Goal: Register for event/course

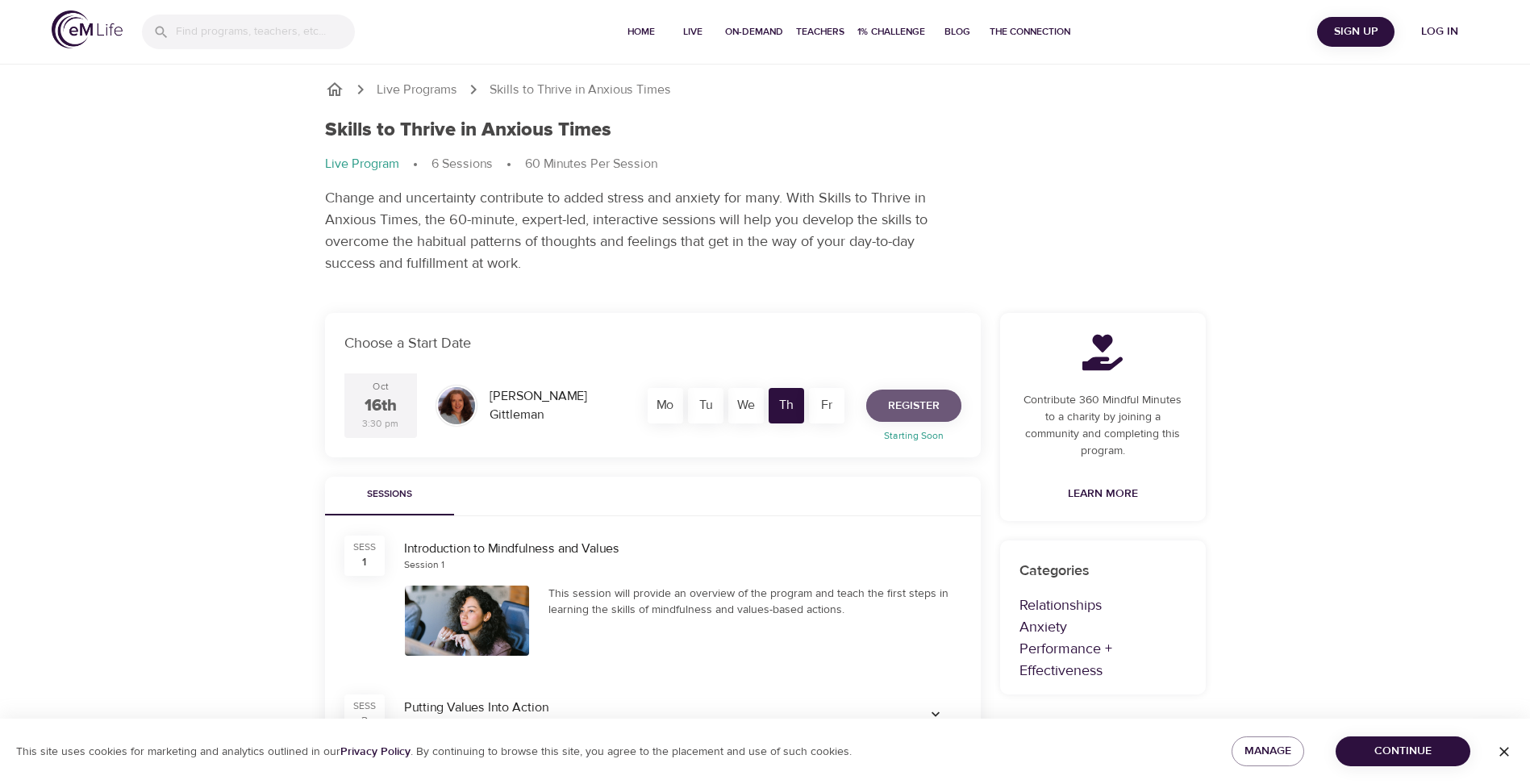
click at [934, 402] on span "Register" at bounding box center [913, 406] width 51 height 20
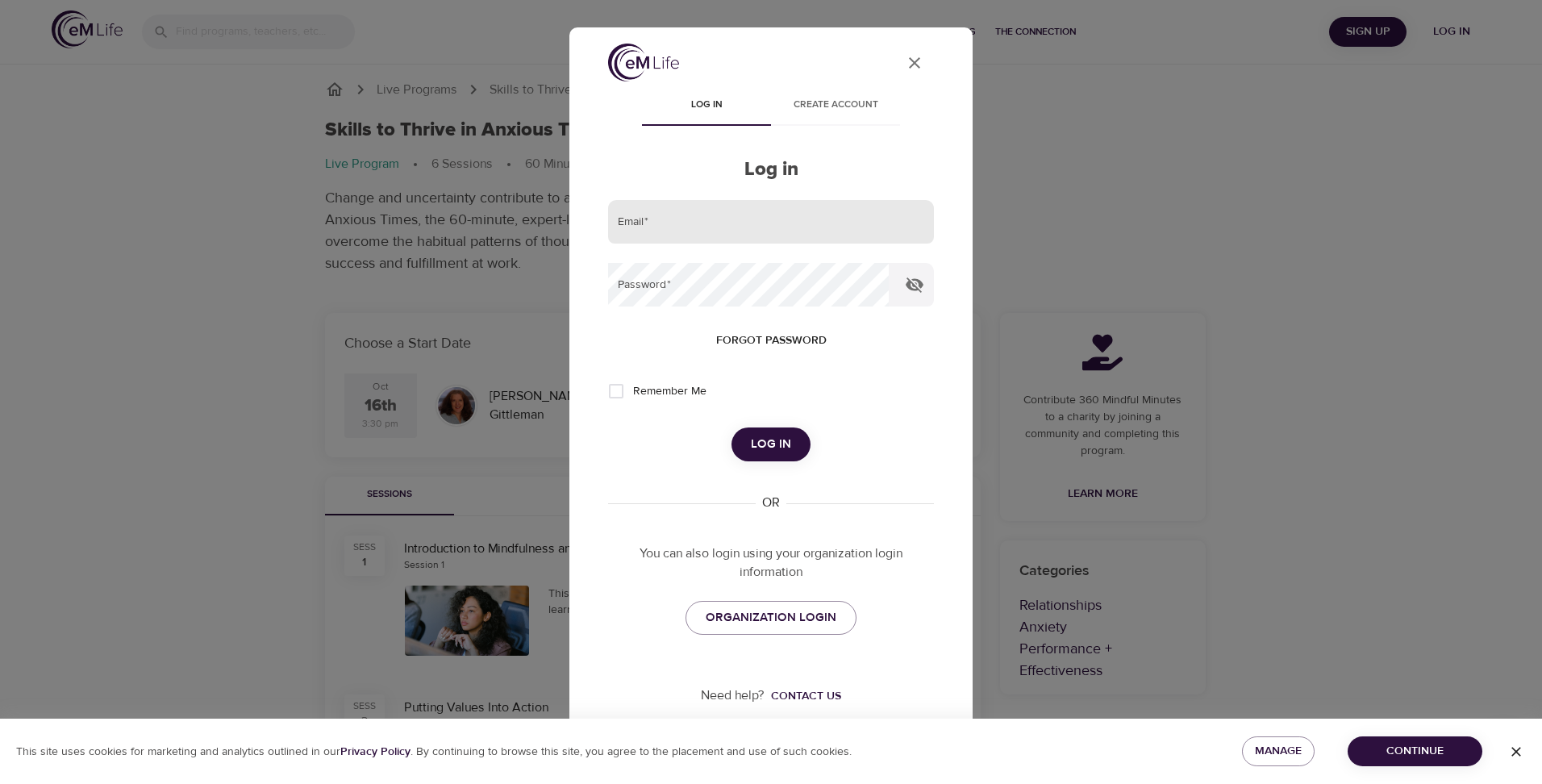
click at [815, 240] on input "email" at bounding box center [771, 221] width 326 height 44
type input "hiralpandya1183@gmail.com"
click at [671, 392] on span "Remember Me" at bounding box center [669, 392] width 73 height 17
click at [633, 392] on input "Remember Me" at bounding box center [616, 392] width 34 height 34
checkbox input "true"
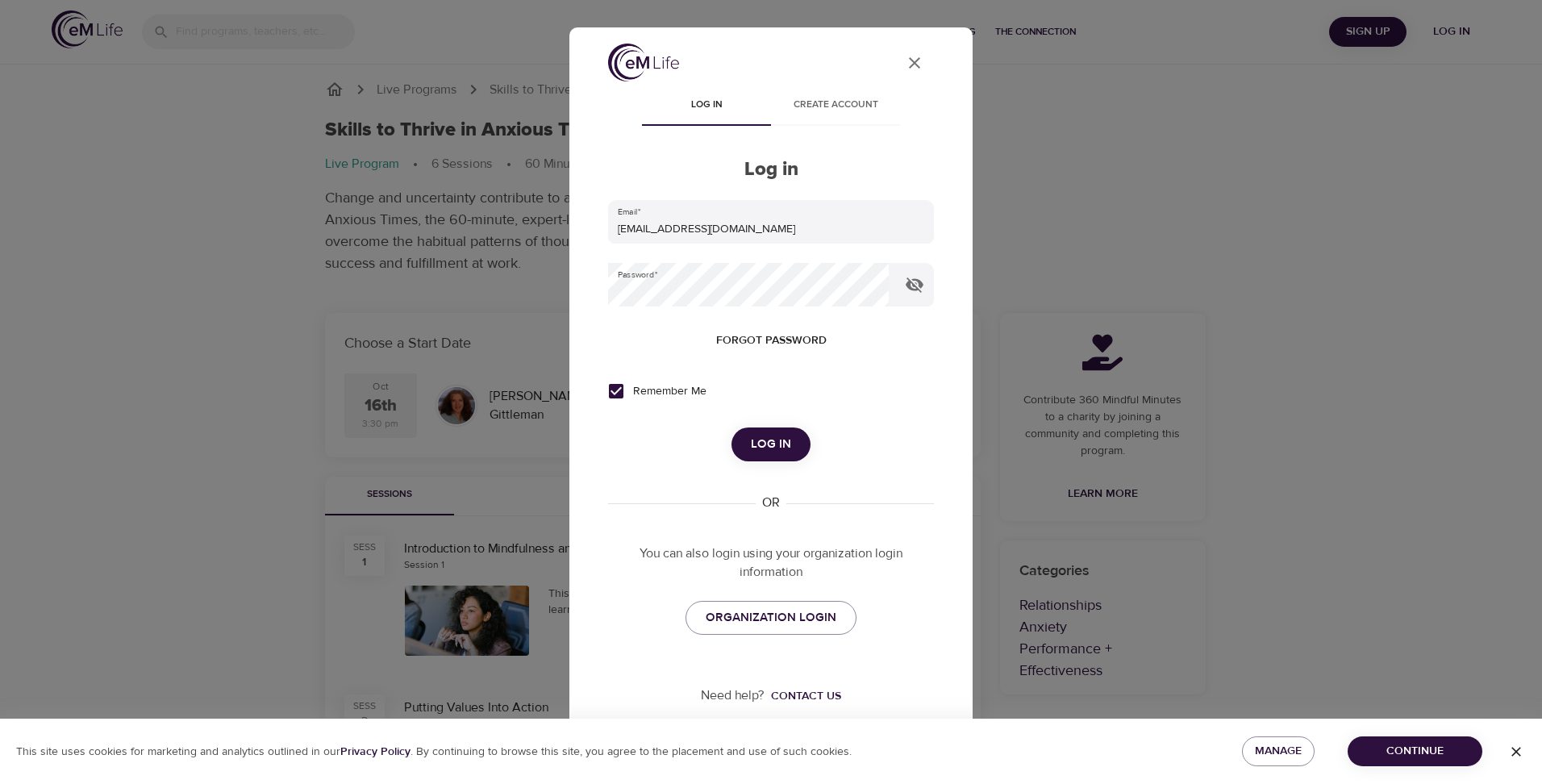
click at [781, 444] on span "Log in" at bounding box center [771, 445] width 40 height 21
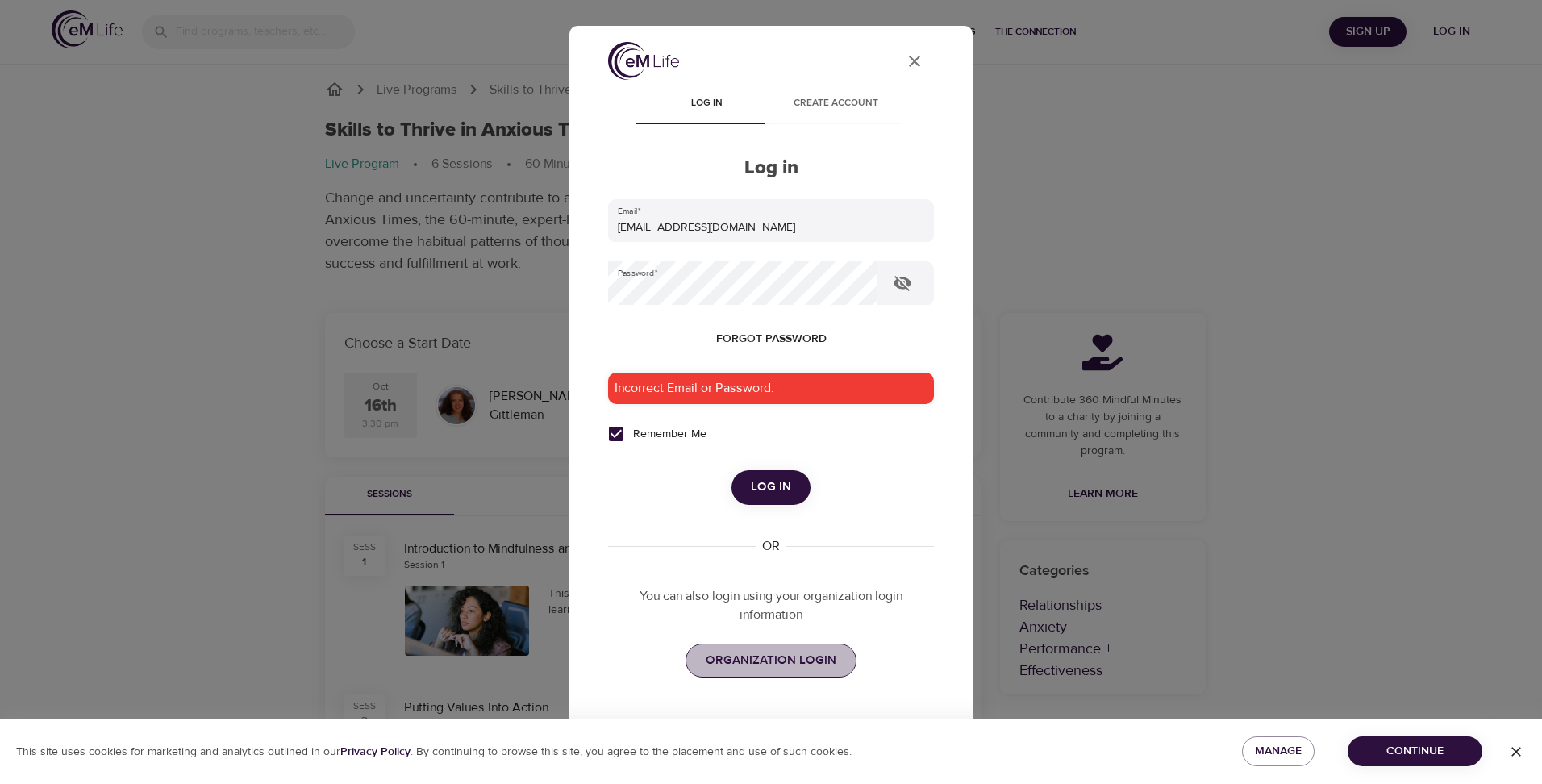
click at [770, 662] on span "ORGANIZATION LOGIN" at bounding box center [770, 660] width 130 height 21
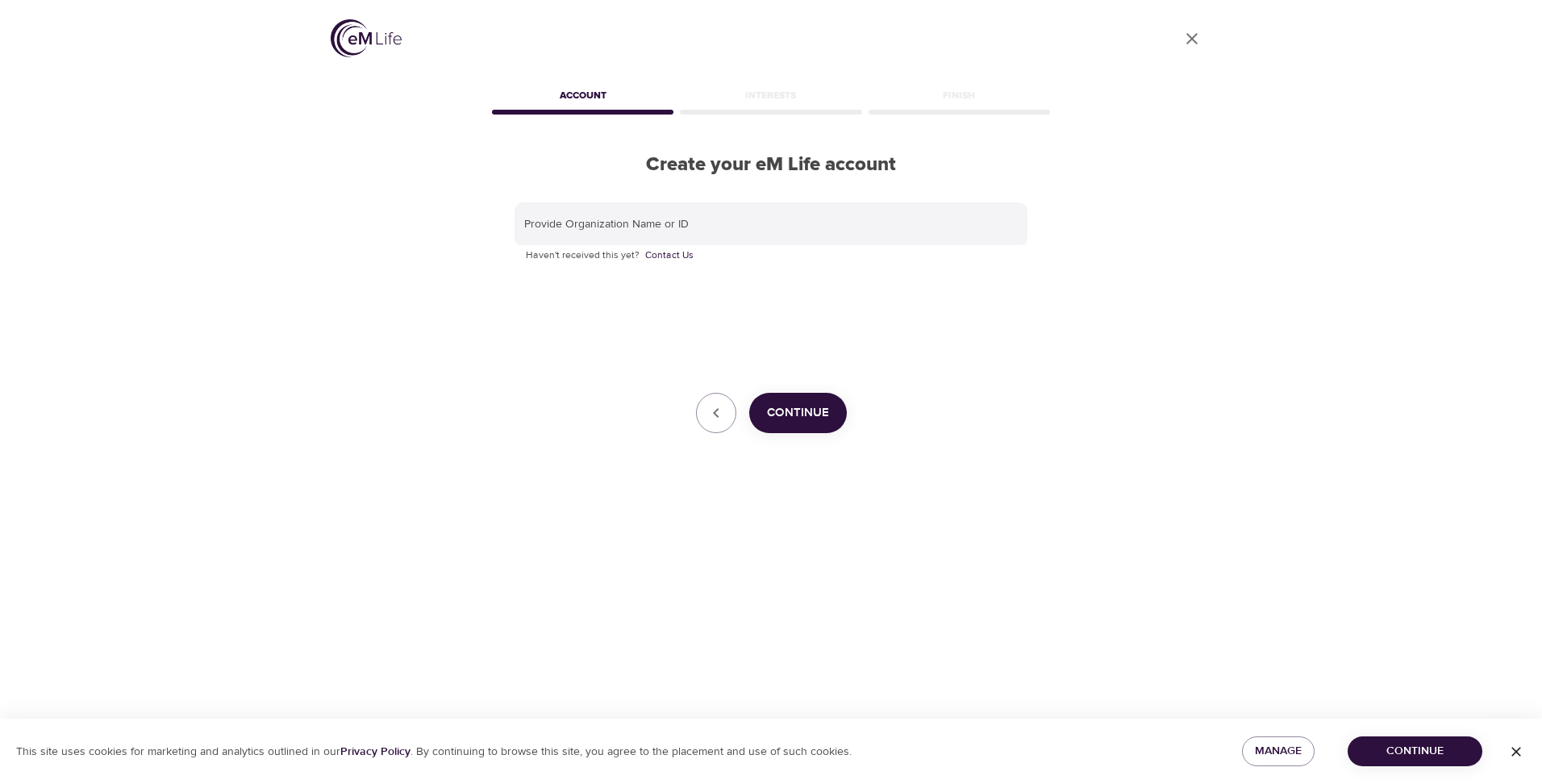
click at [813, 418] on span "Continue" at bounding box center [798, 412] width 62 height 21
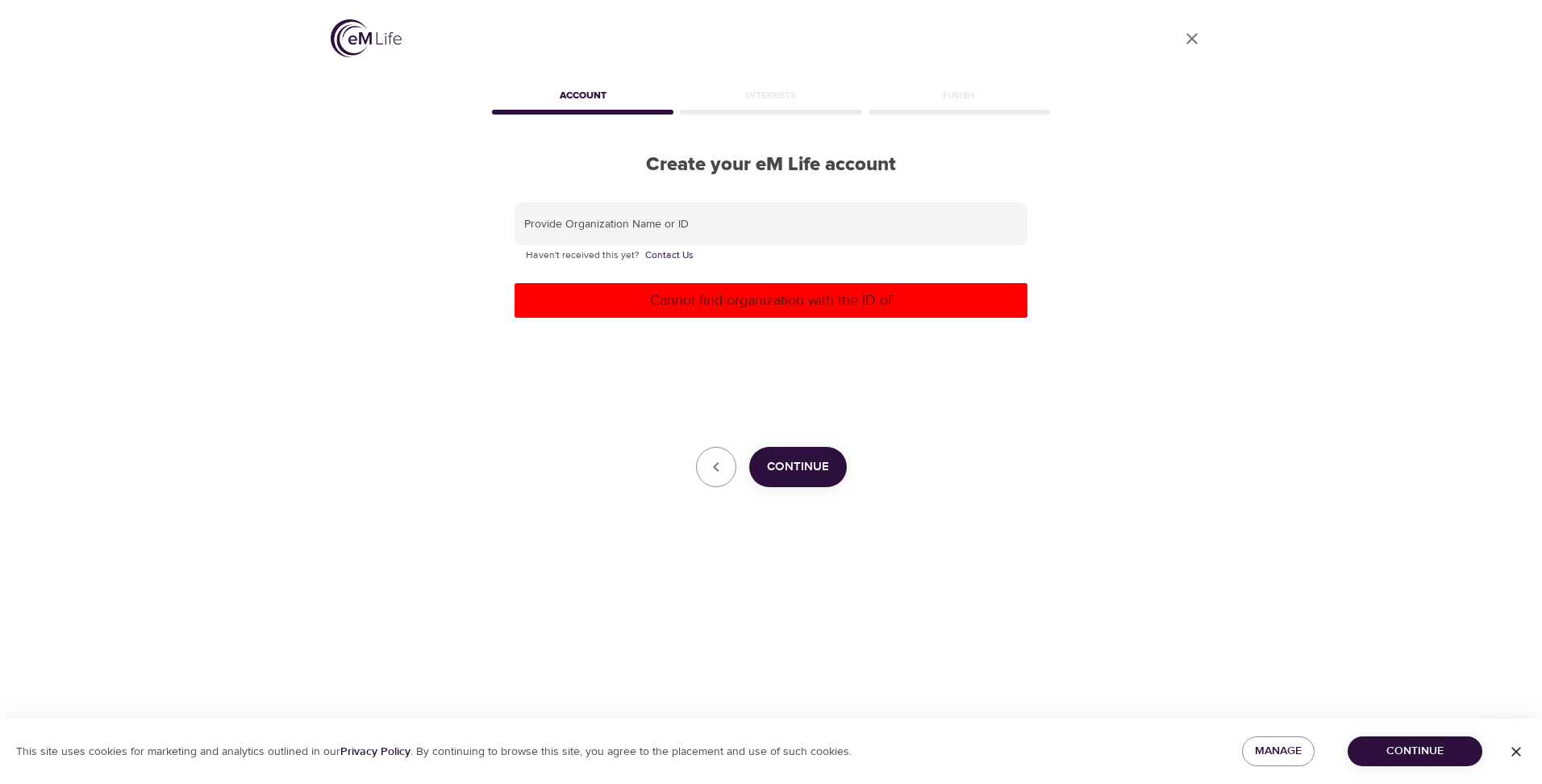
click at [784, 307] on p "Cannot find organization with the ID of" at bounding box center [771, 300] width 500 height 22
click at [623, 225] on input "text" at bounding box center [771, 224] width 513 height 44
click at [800, 466] on span "Continue" at bounding box center [798, 467] width 62 height 21
click at [641, 222] on input "bgt8ap" at bounding box center [771, 224] width 513 height 44
type input "bgt8ap@uvahealth.org"
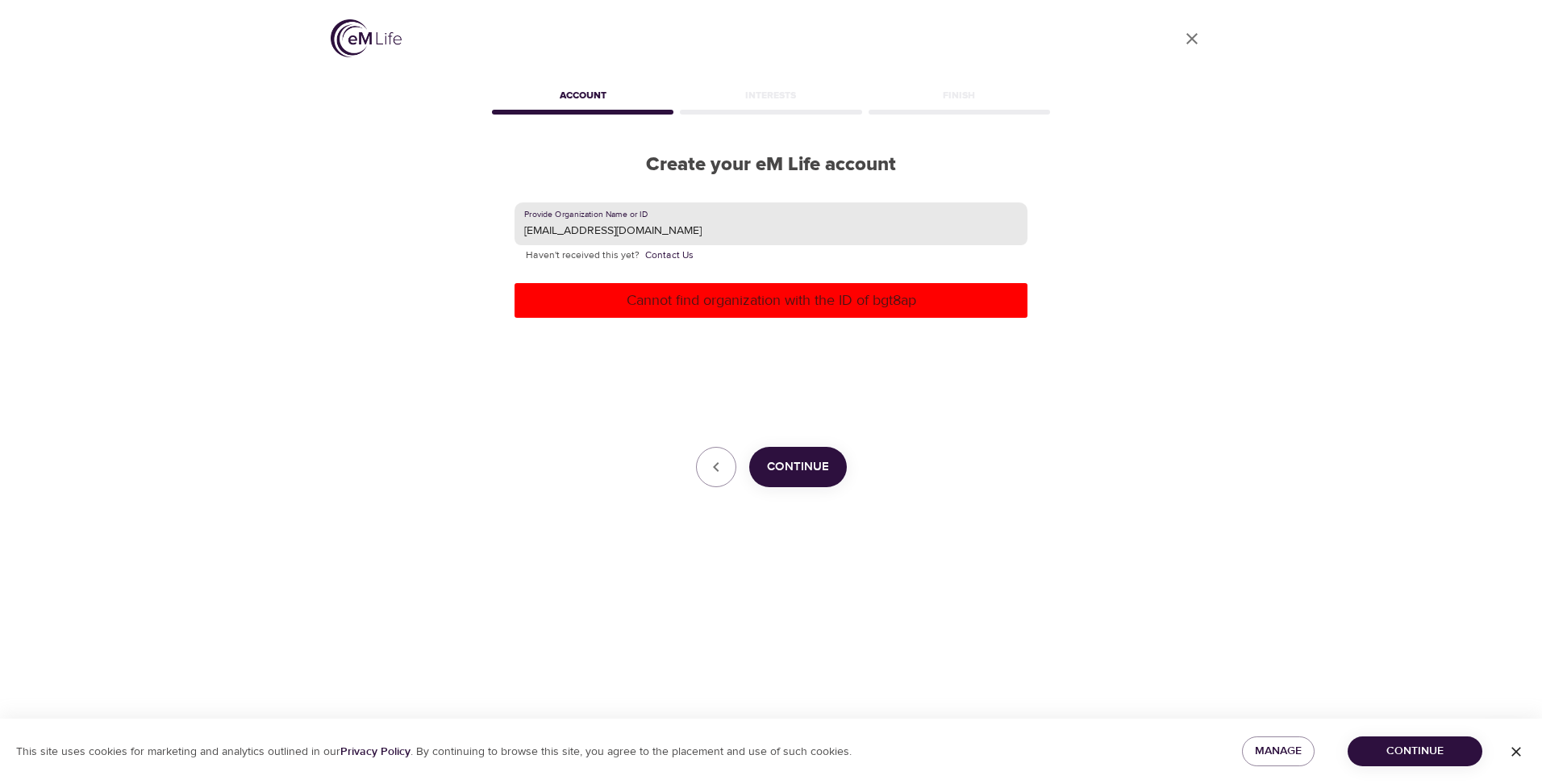
click at [810, 482] on button "Continue" at bounding box center [798, 467] width 98 height 40
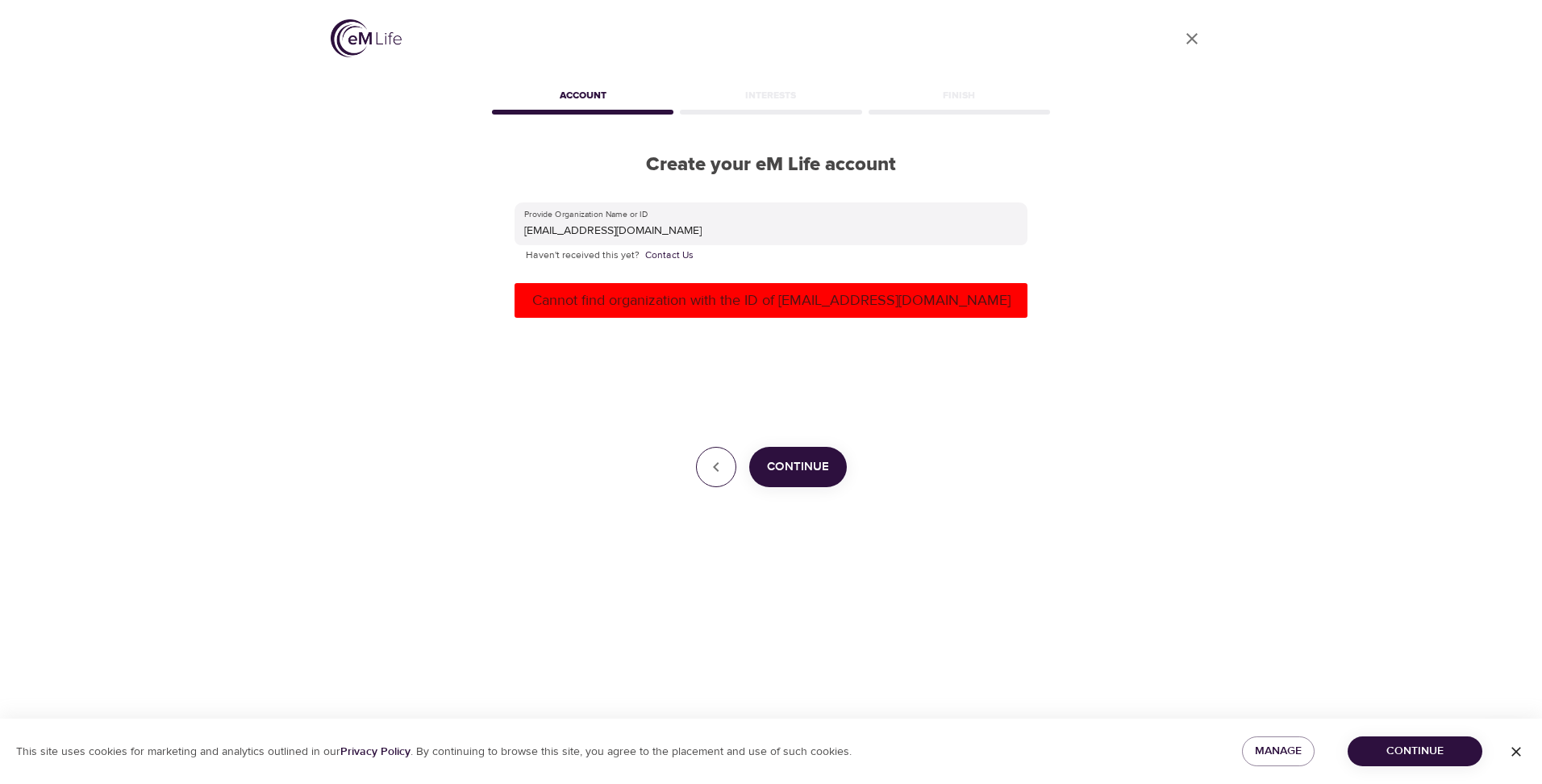
click at [723, 461] on icon "button" at bounding box center [716, 467] width 19 height 19
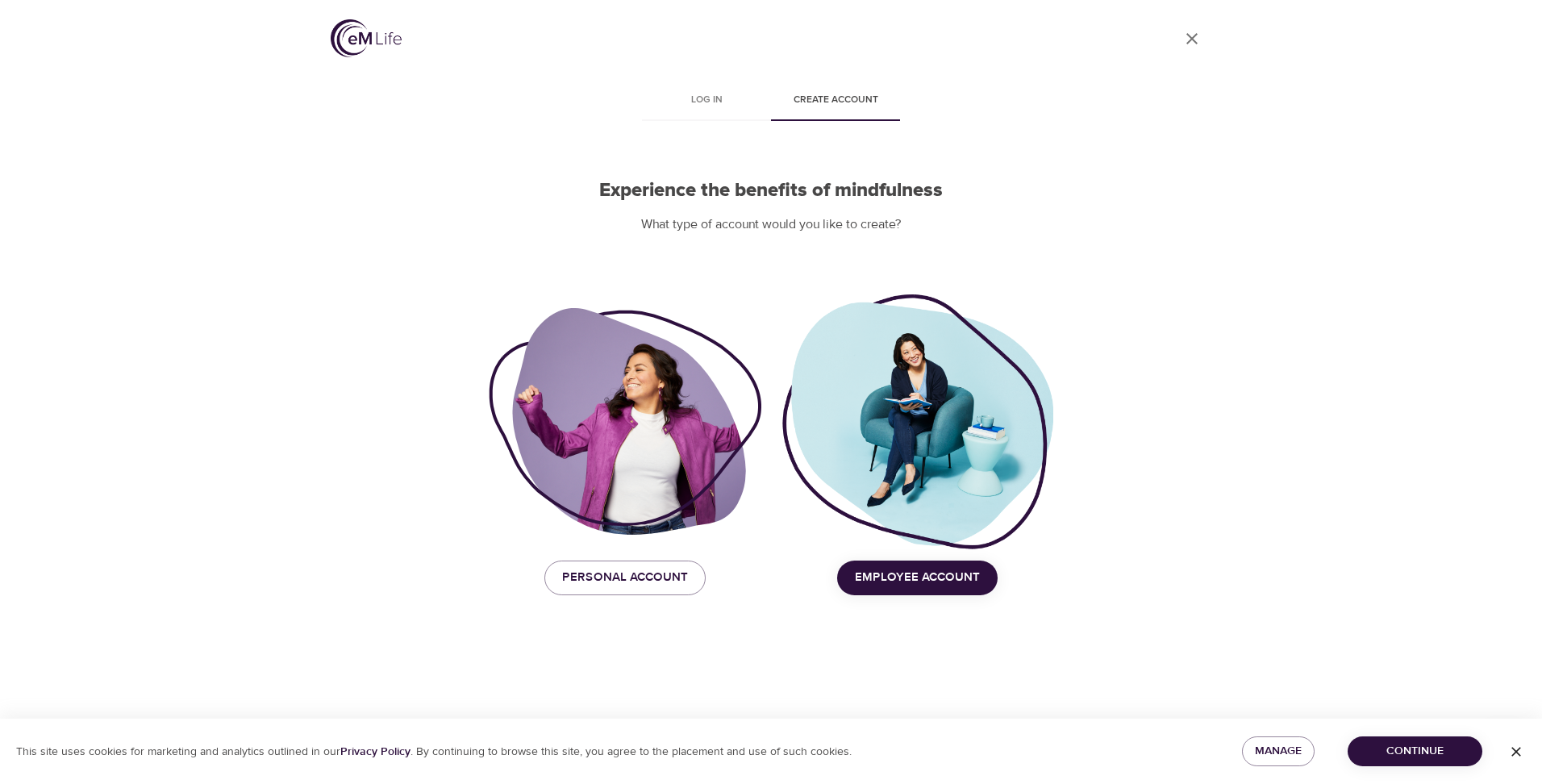
click at [902, 574] on span "Employee Account" at bounding box center [917, 578] width 125 height 21
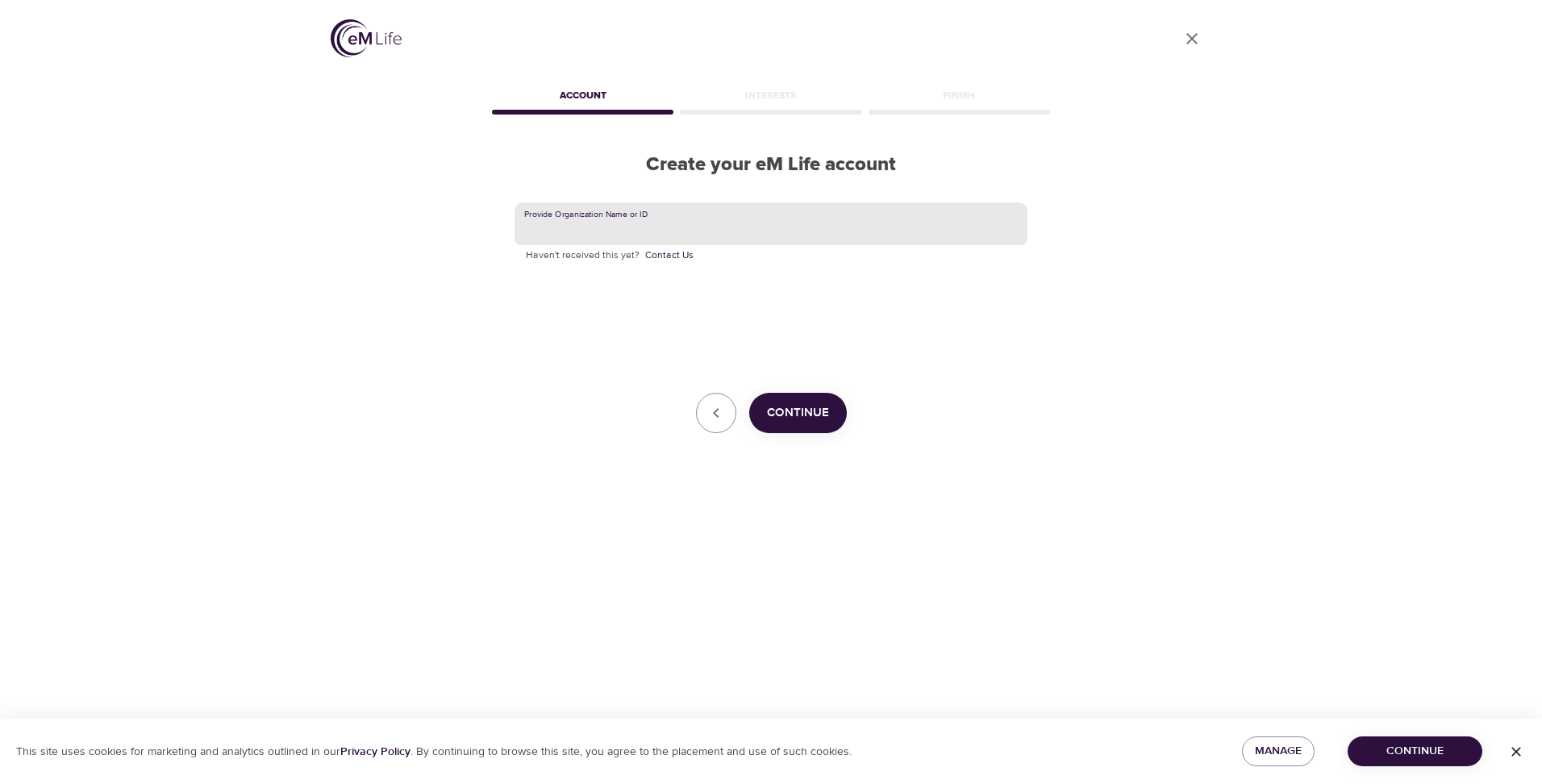
click at [550, 225] on input "text" at bounding box center [771, 224] width 513 height 44
type input "467423675"
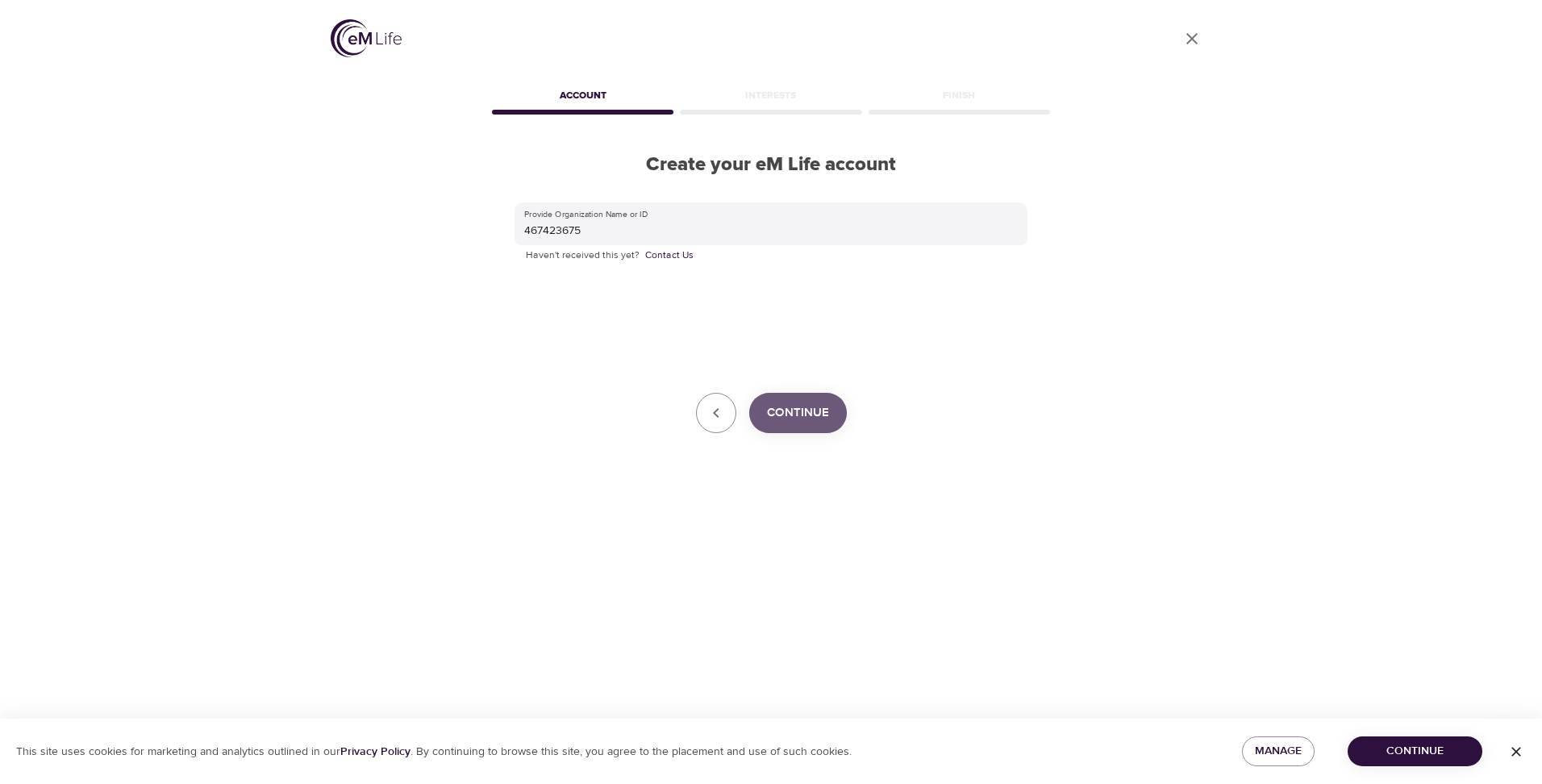
click at [778, 410] on span "Continue" at bounding box center [798, 412] width 62 height 21
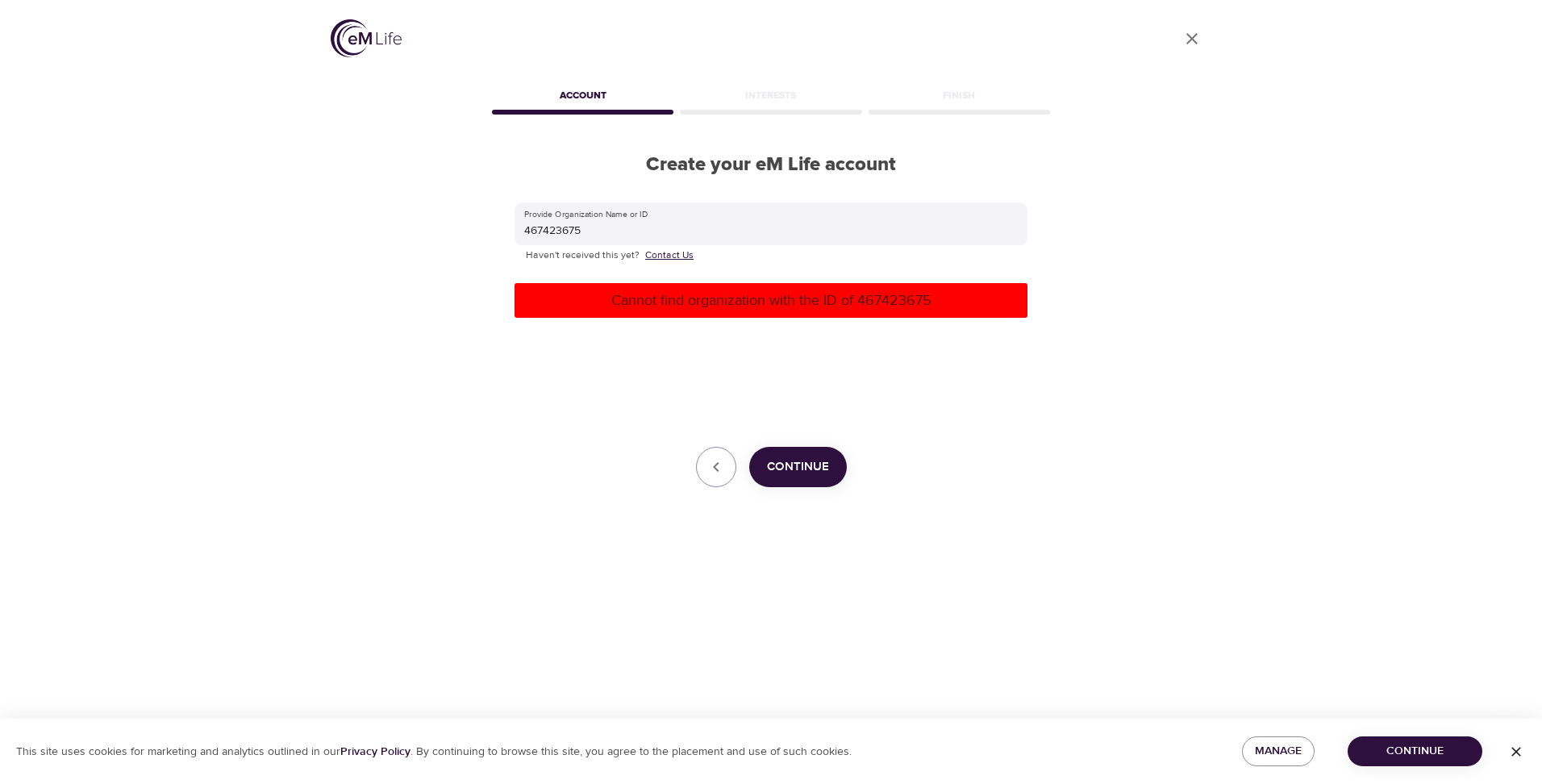
click at [652, 257] on link "Contact Us" at bounding box center [669, 256] width 48 height 16
click at [713, 459] on icon "button" at bounding box center [716, 467] width 19 height 19
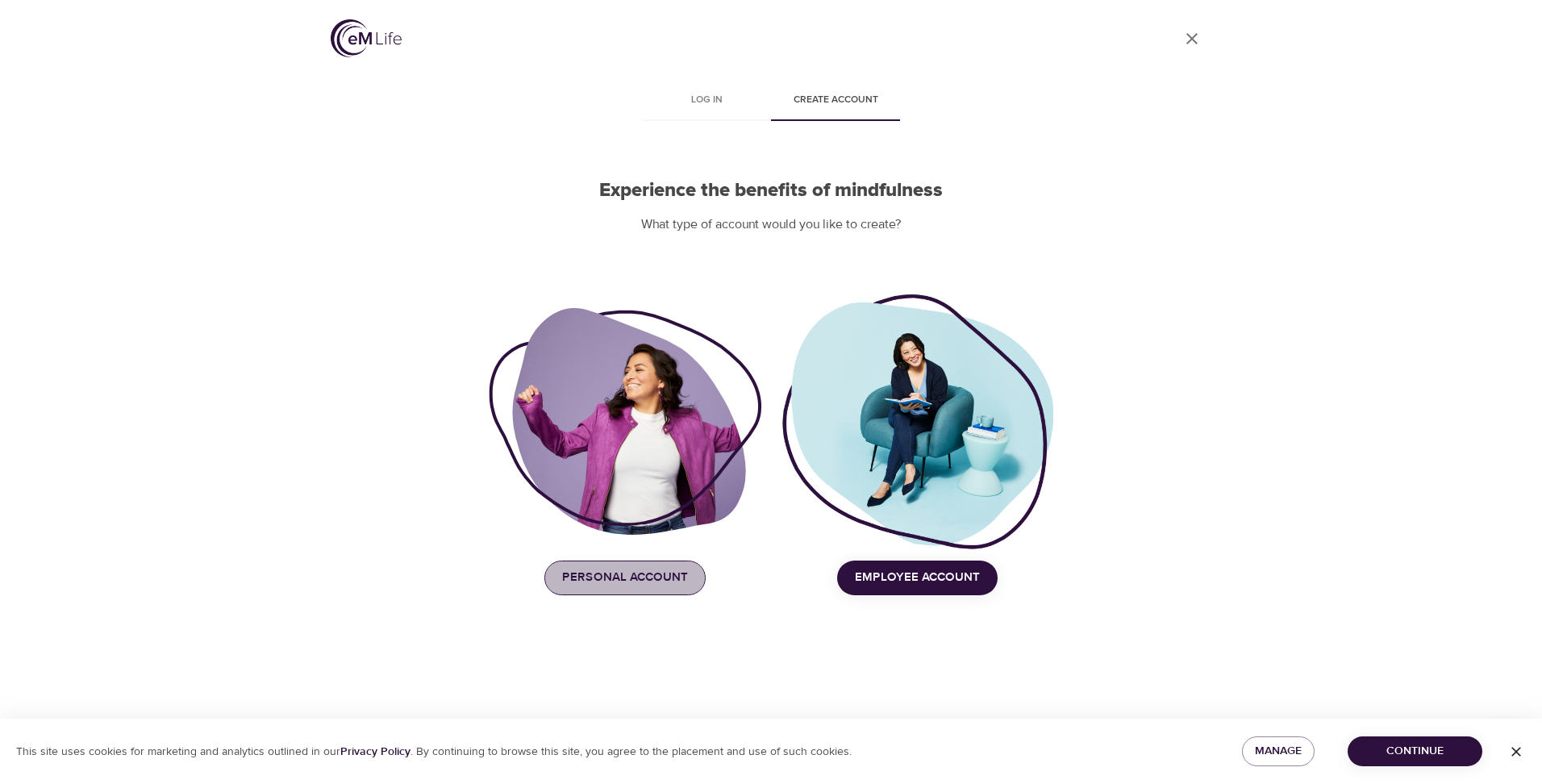
click at [635, 569] on span "Personal Account" at bounding box center [625, 578] width 125 height 21
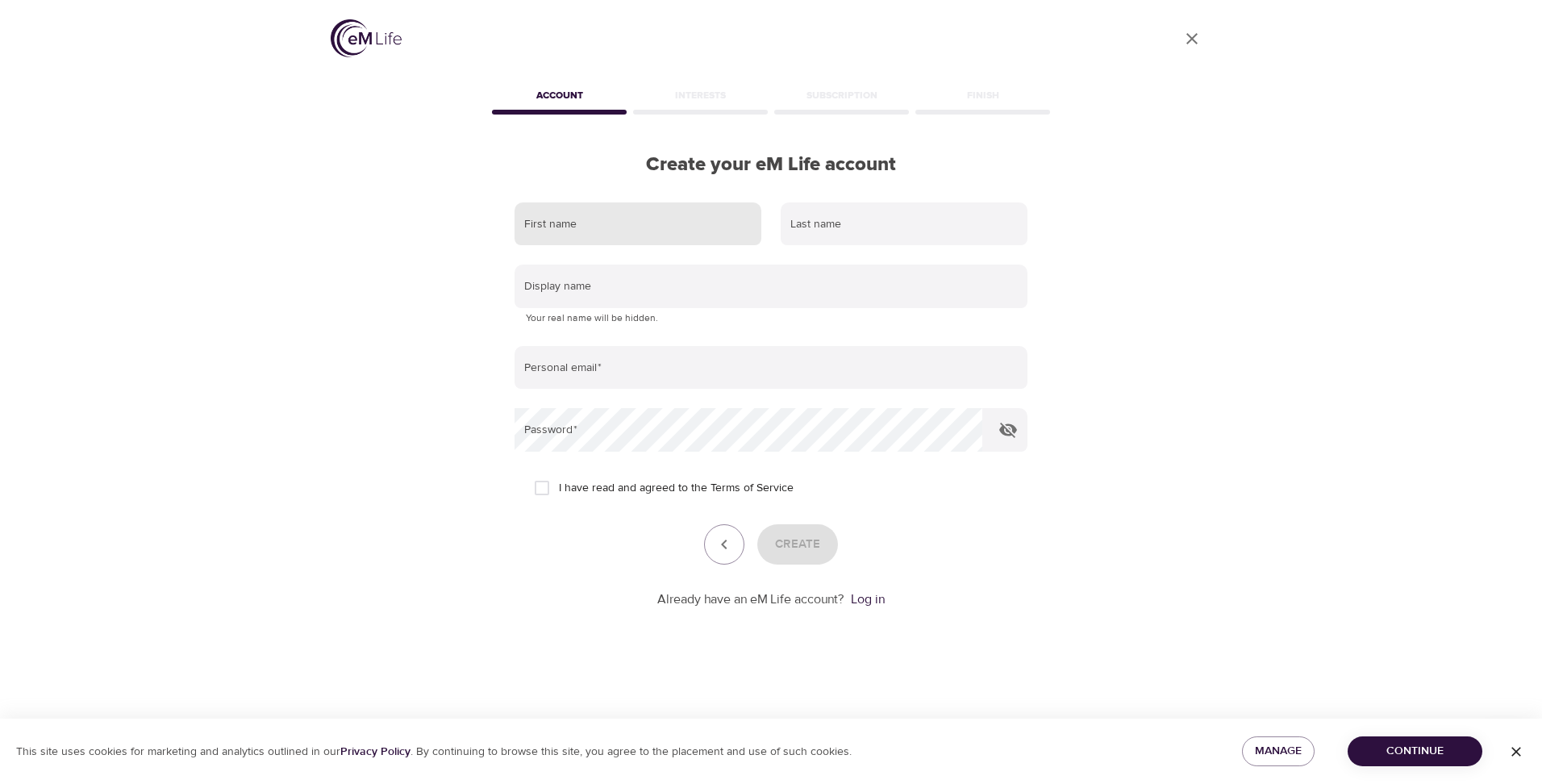
click at [546, 231] on input "text" at bounding box center [638, 224] width 247 height 44
type input "Hiral"
type input "Pandya"
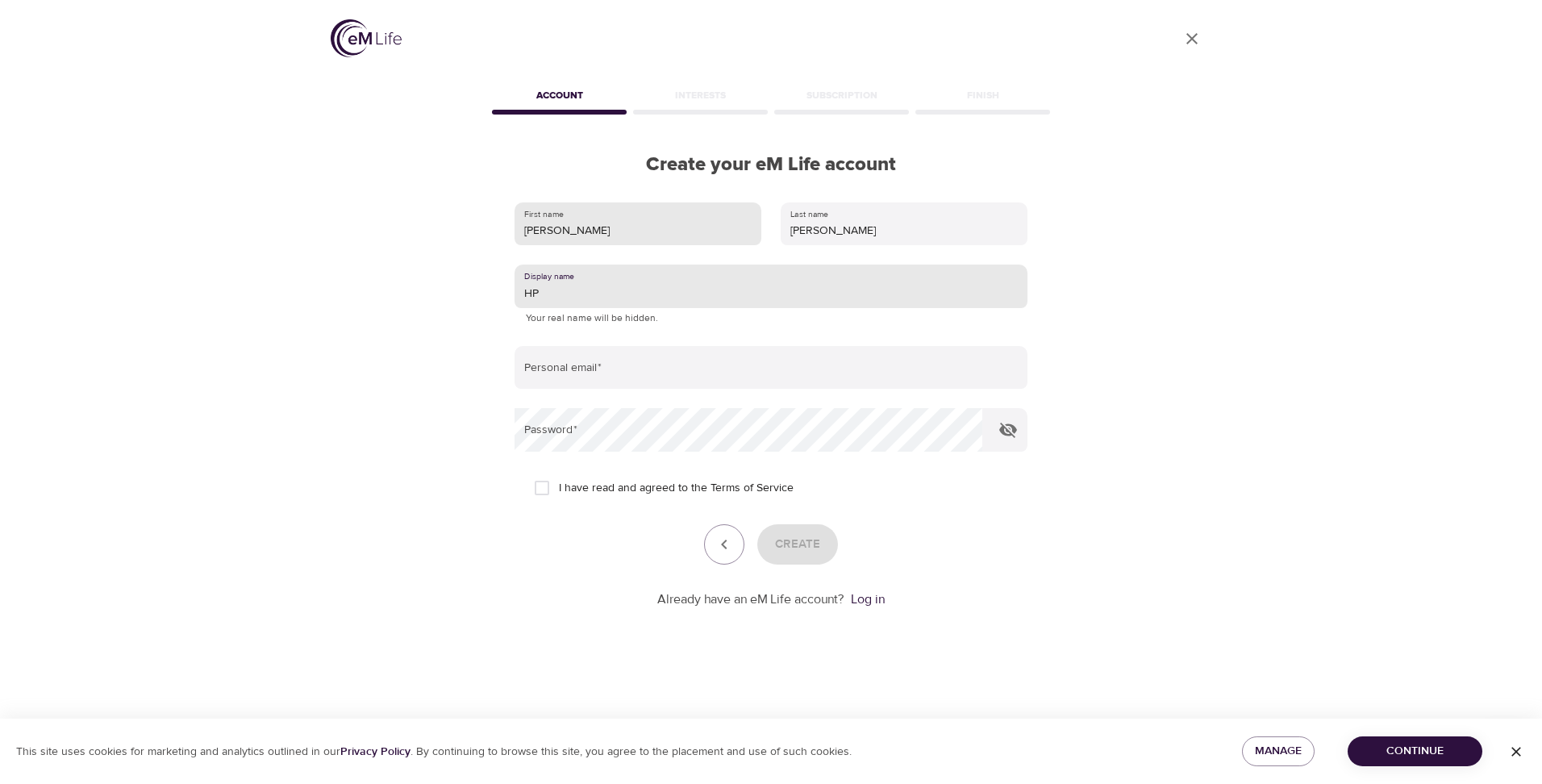
type input "HP"
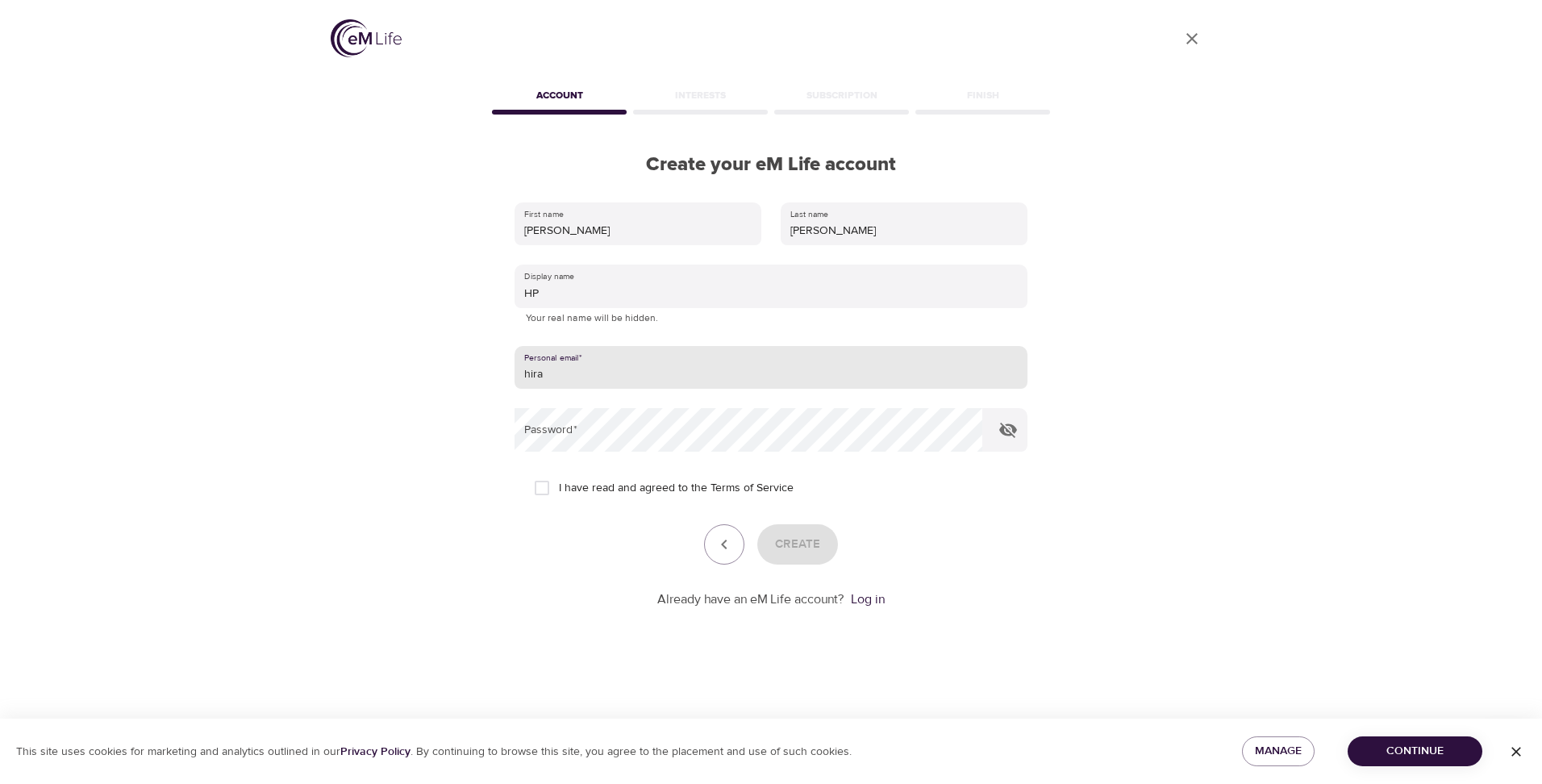
type input "hiralpandya1183@gmail.com"
click at [1011, 429] on icon "button" at bounding box center [1009, 430] width 19 height 19
click at [541, 488] on input "I have read and agreed to the Terms of Service" at bounding box center [542, 488] width 34 height 34
checkbox input "true"
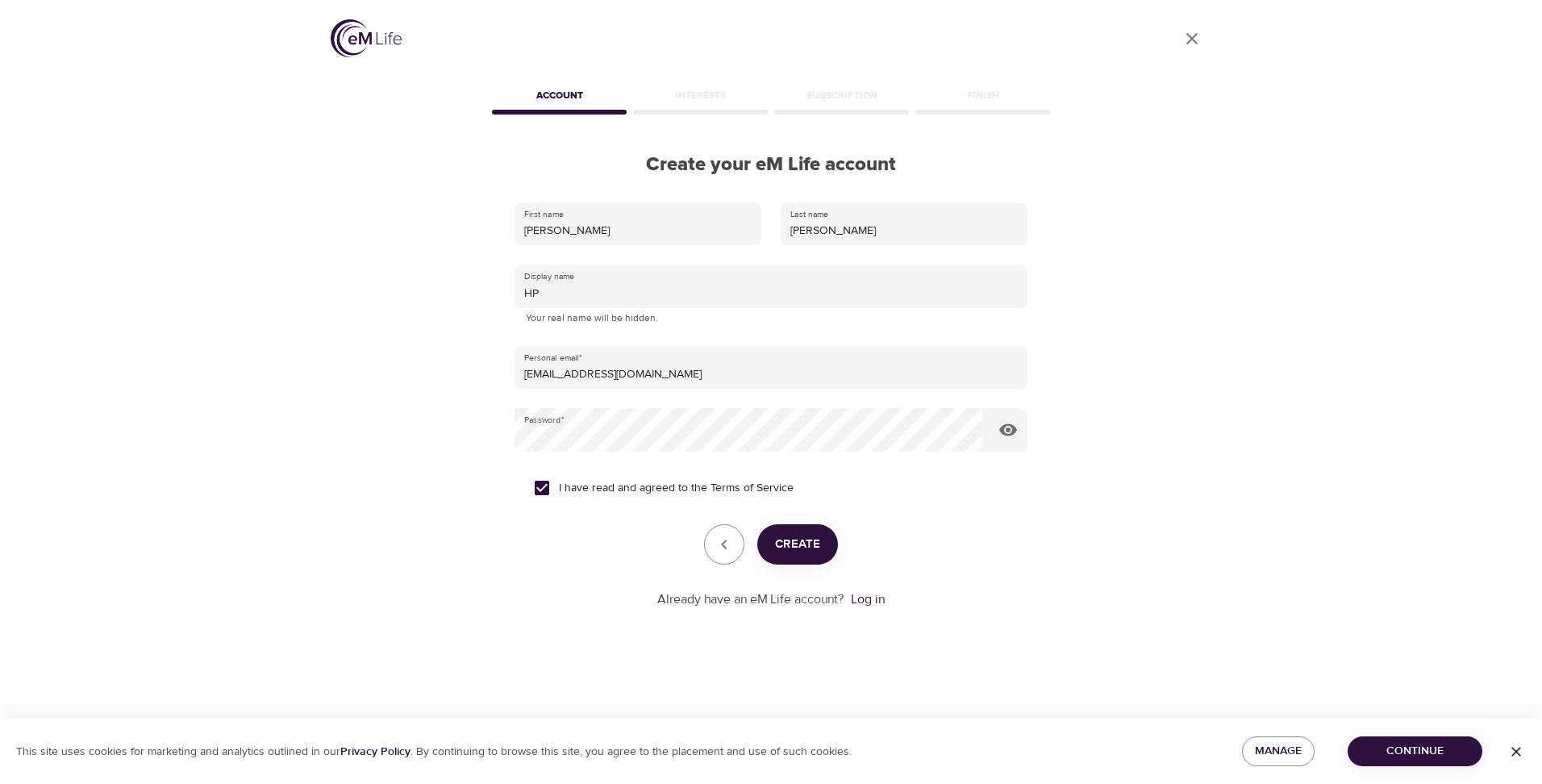
click at [781, 537] on span "Create" at bounding box center [798, 545] width 46 height 21
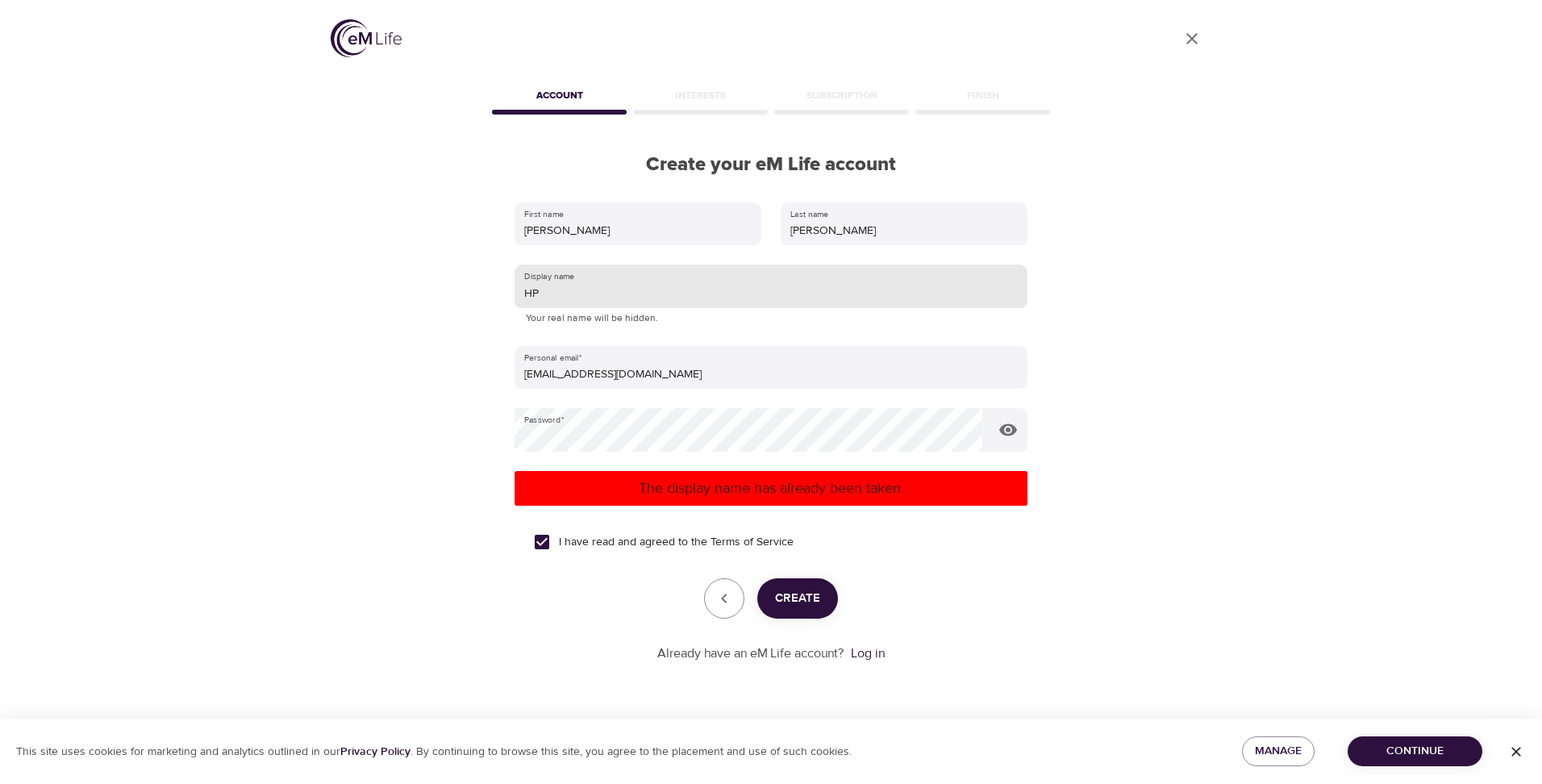
click at [543, 292] on input "HP" at bounding box center [771, 286] width 513 height 44
type input "H_P"
click at [798, 599] on span "Create" at bounding box center [798, 599] width 46 height 21
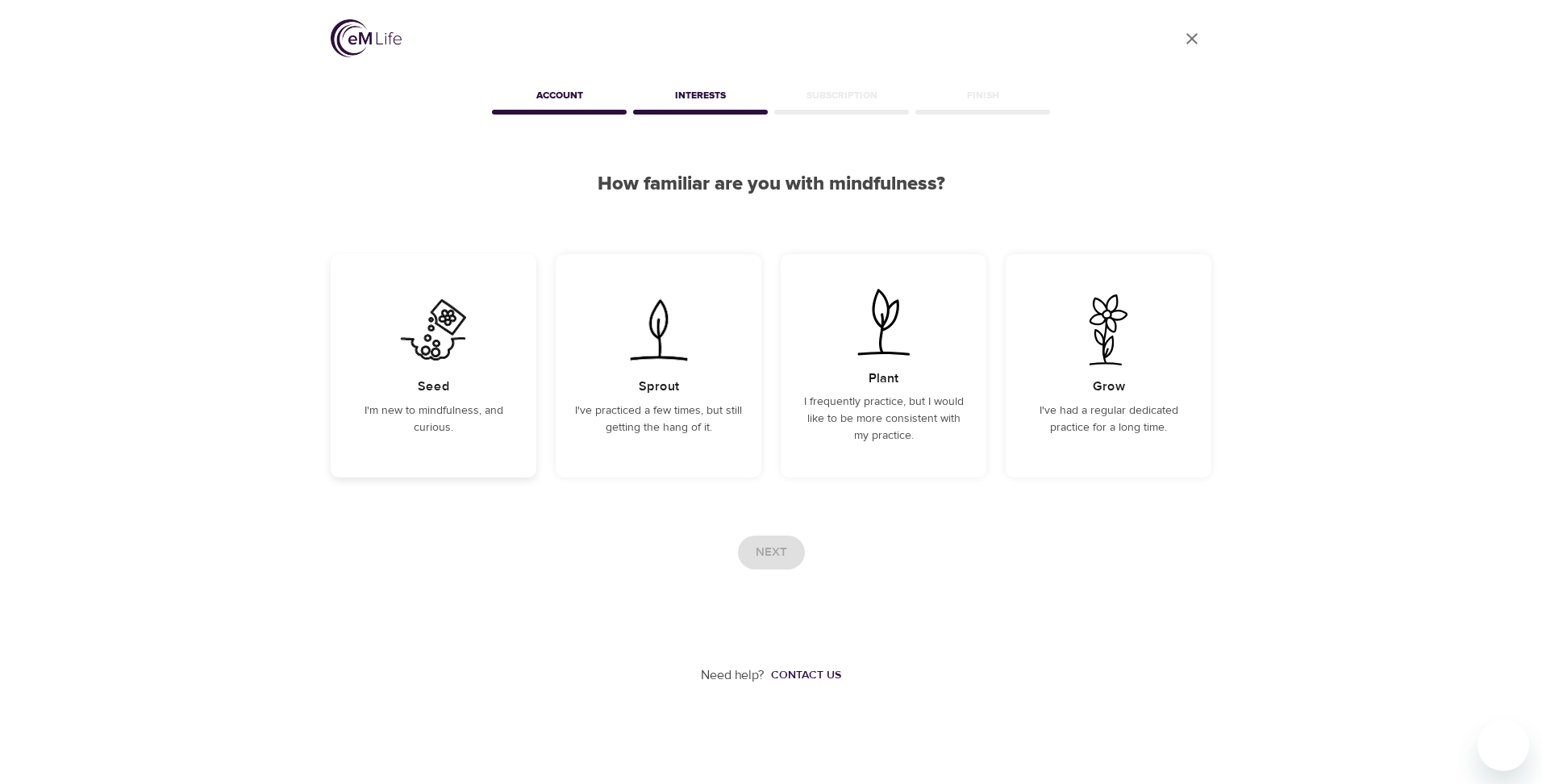
click at [482, 374] on div "Seed I'm new to mindfulness, and curious." at bounding box center [434, 365] width 205 height 223
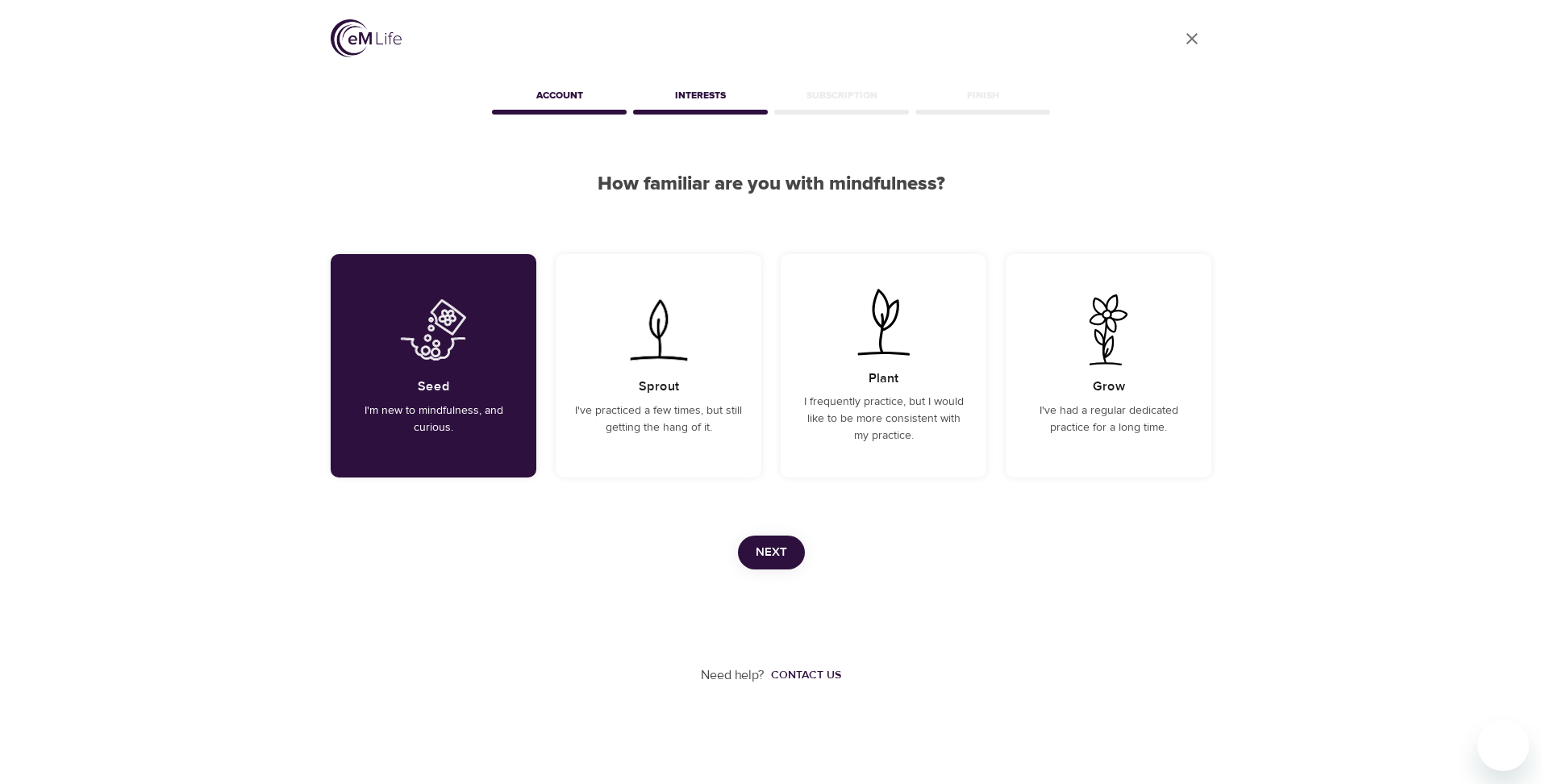
click at [781, 552] on span "Next" at bounding box center [771, 552] width 31 height 21
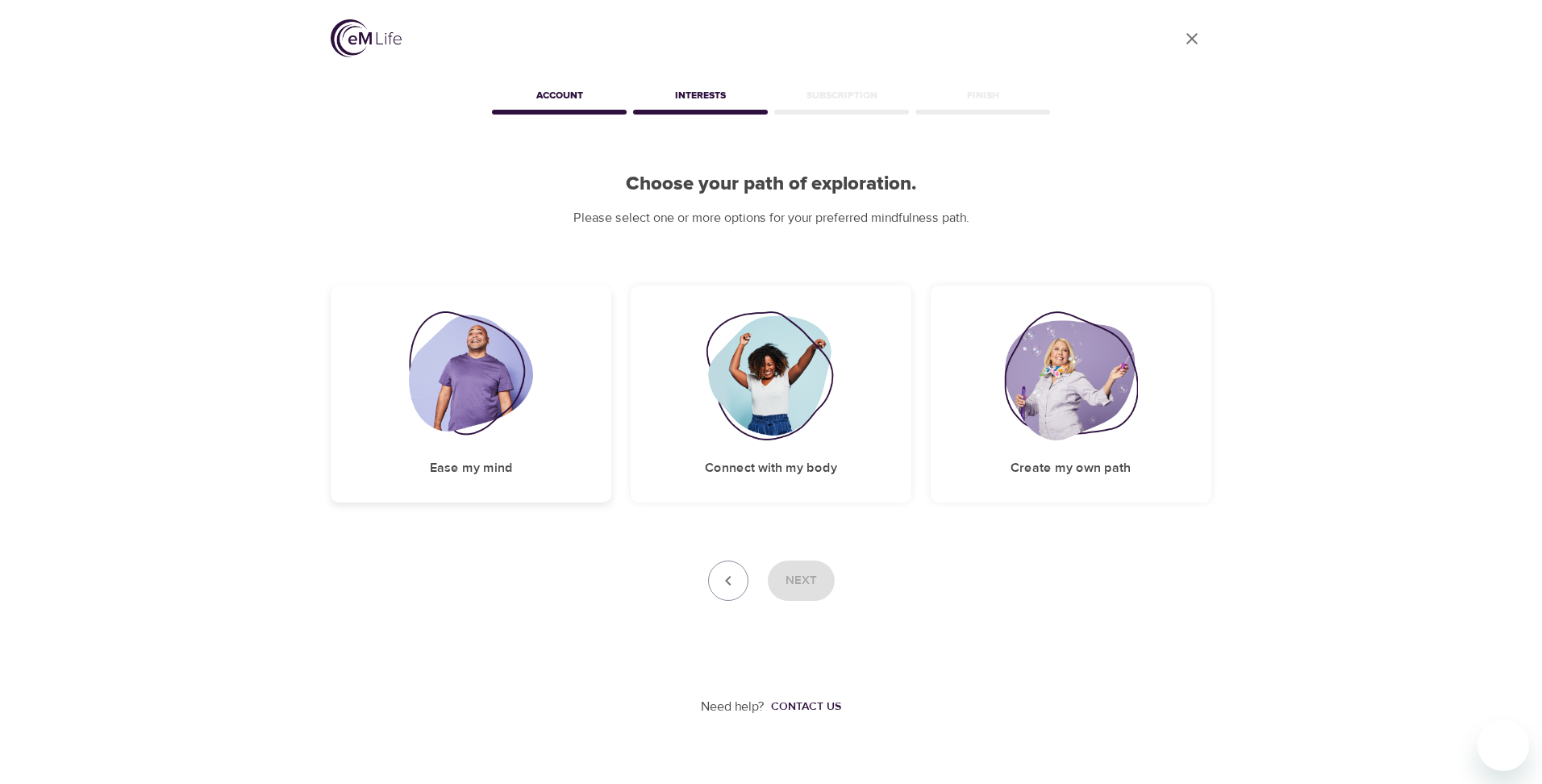
click at [525, 473] on div "Ease my mind" at bounding box center [471, 393] width 280 height 217
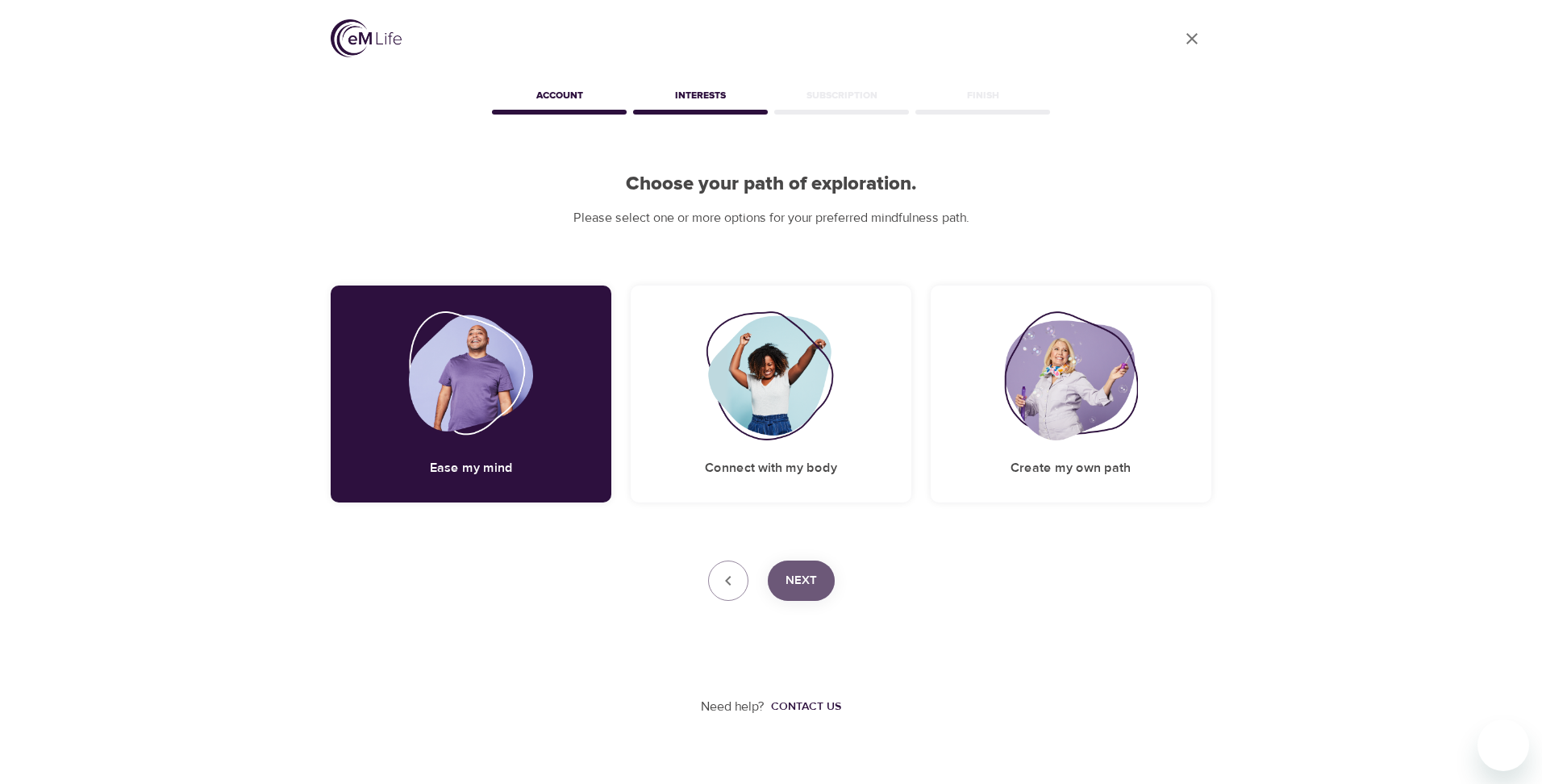
click at [805, 572] on span "Next" at bounding box center [800, 581] width 31 height 21
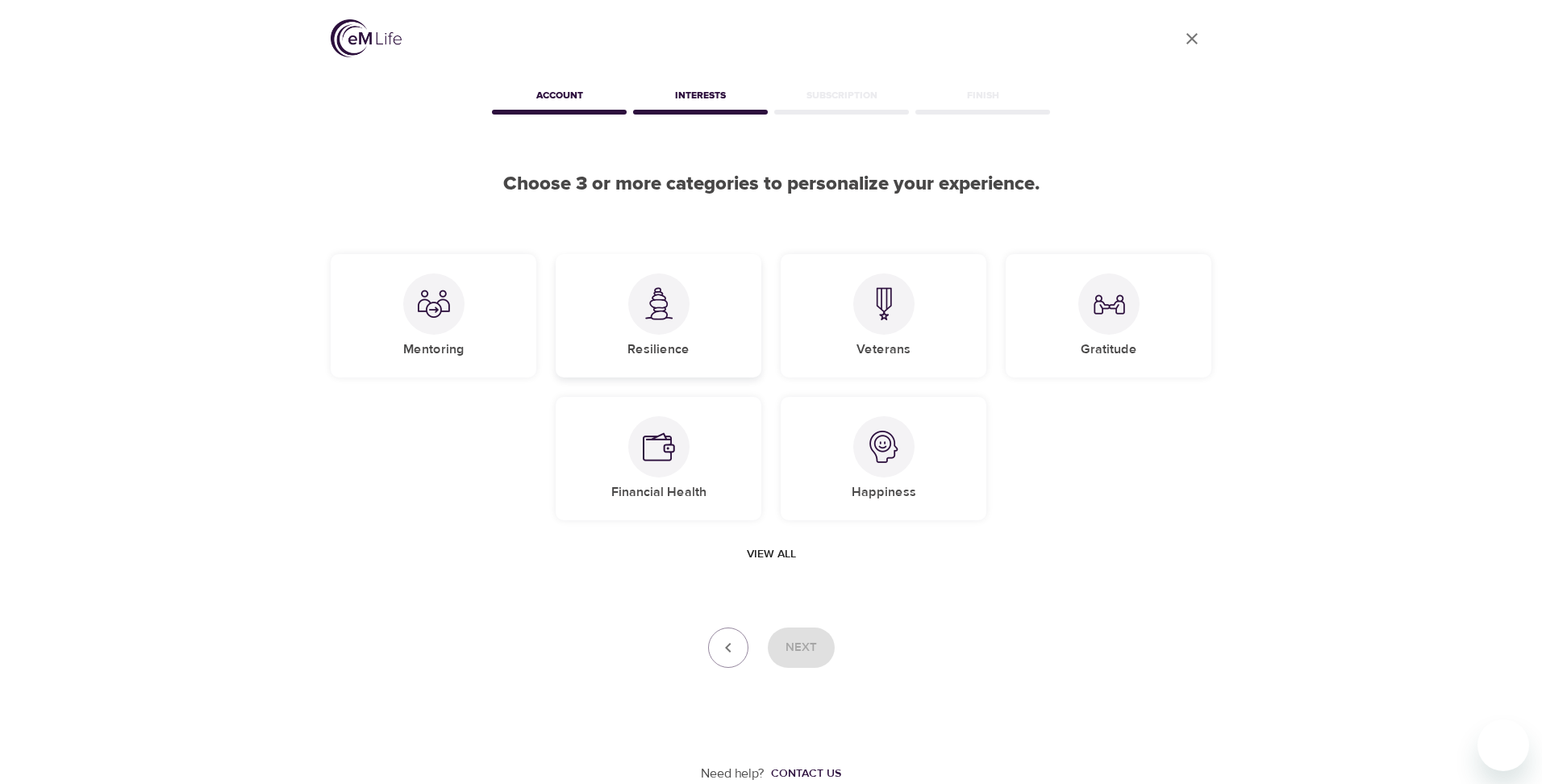
click at [675, 337] on div "Resilience" at bounding box center [659, 316] width 205 height 124
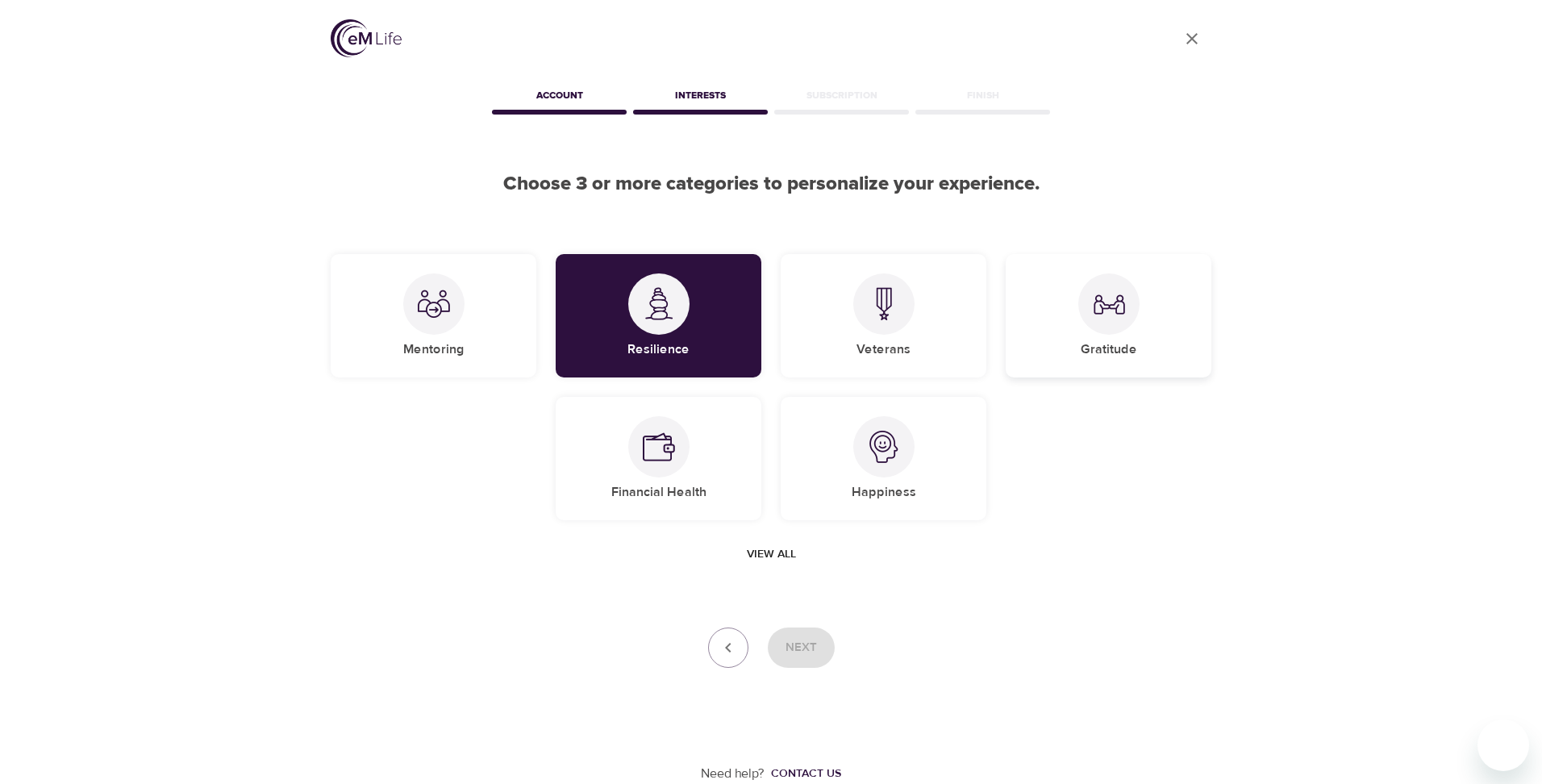
click at [1145, 331] on div "Gratitude" at bounding box center [1108, 316] width 205 height 124
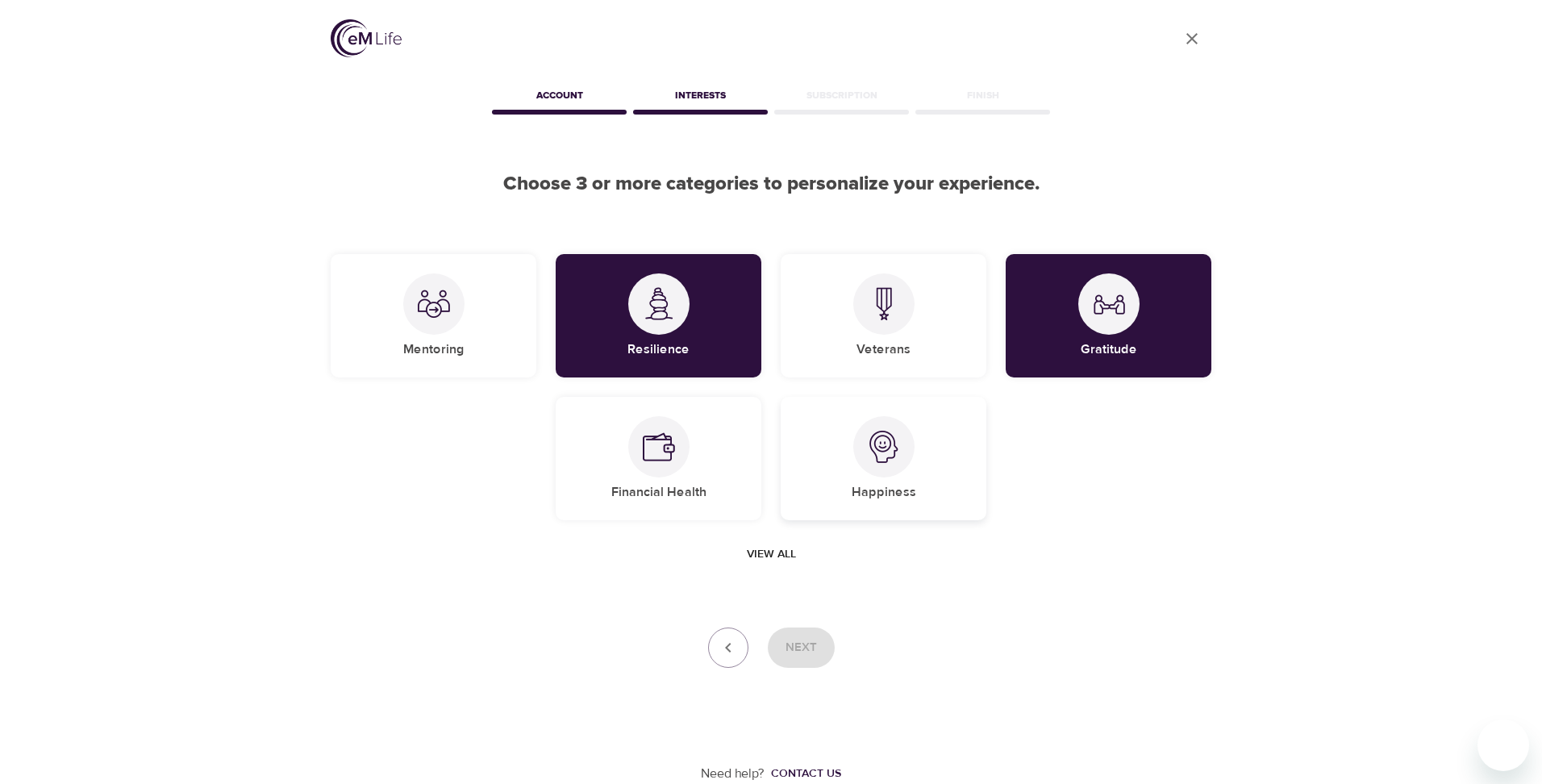
click at [847, 488] on div "Happiness" at bounding box center [883, 458] width 205 height 124
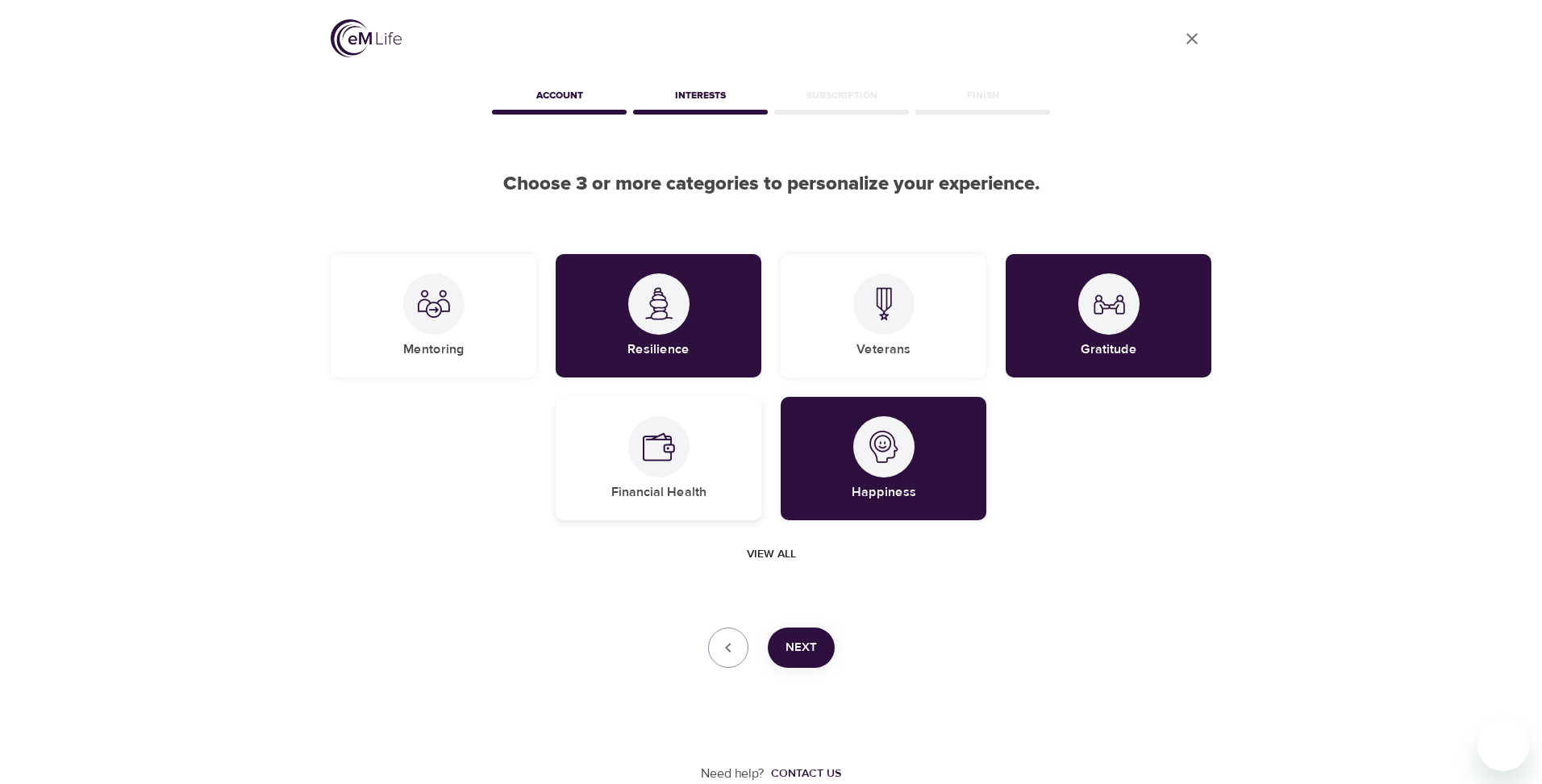
click at [691, 491] on h5 "Financial Health" at bounding box center [659, 492] width 95 height 17
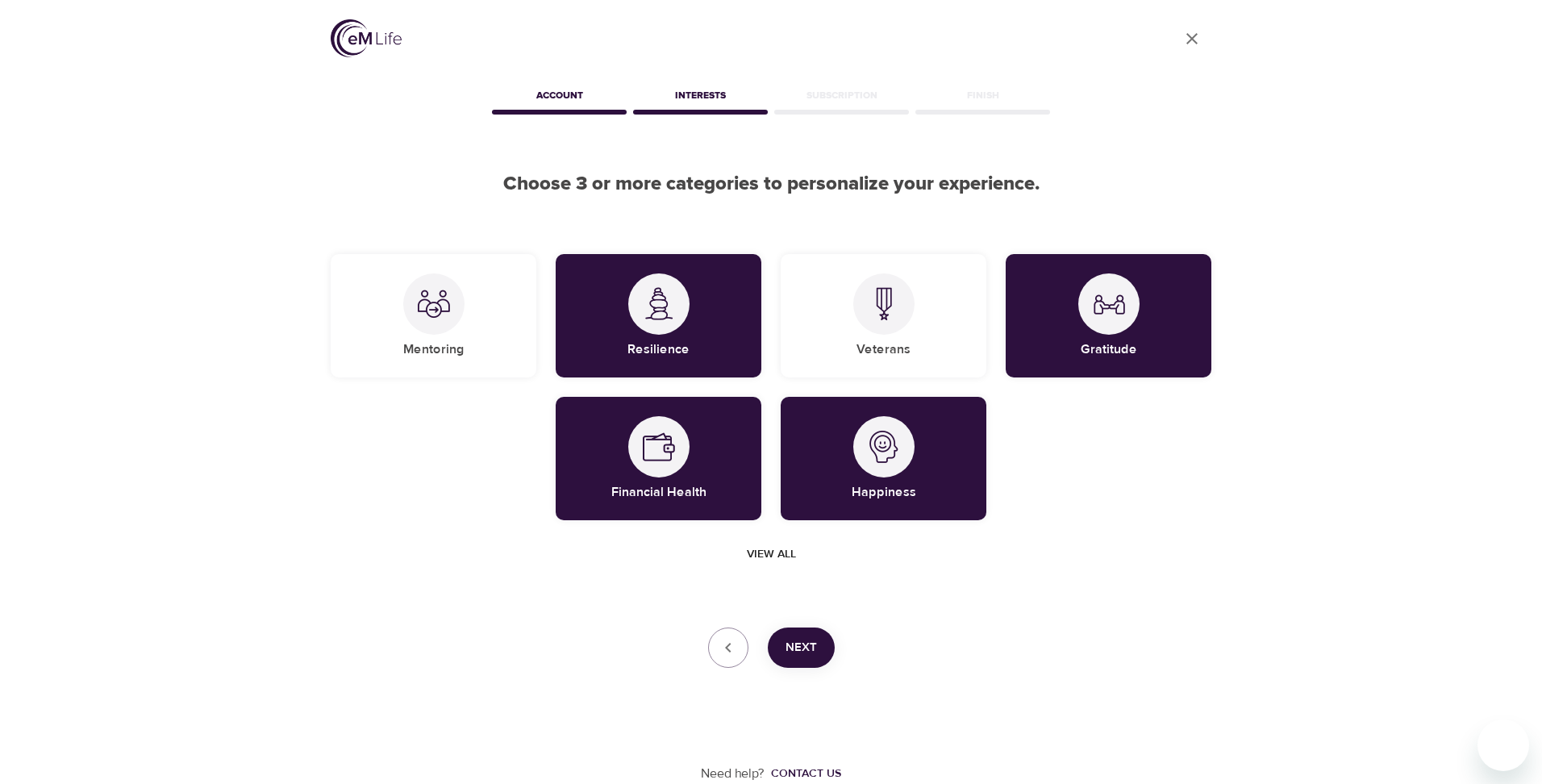
click at [807, 649] on span "Next" at bounding box center [800, 647] width 31 height 21
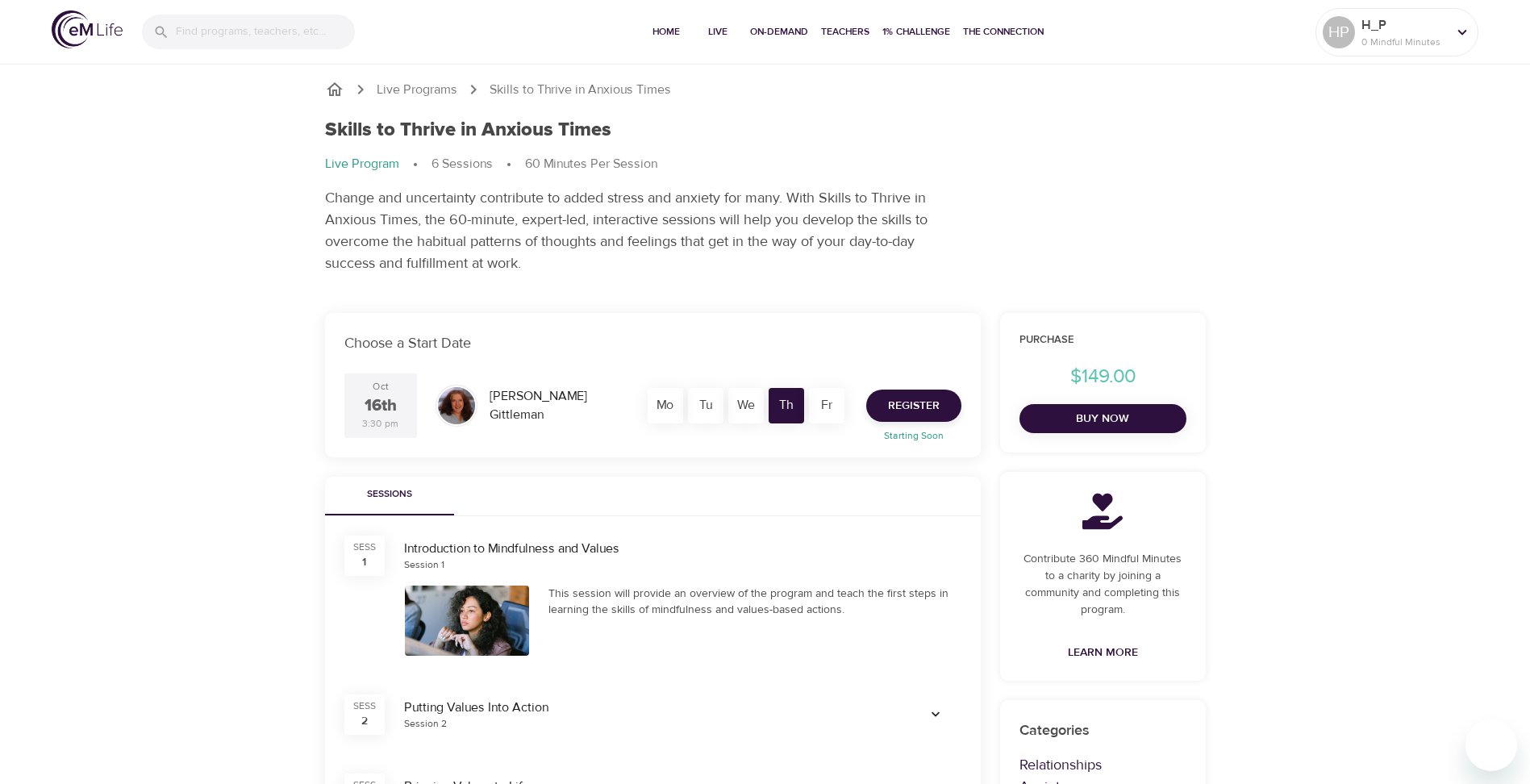
click at [820, 411] on div "Fr" at bounding box center [826, 405] width 35 height 35
click at [790, 408] on div "Th" at bounding box center [786, 405] width 35 height 35
click at [912, 418] on button "Register" at bounding box center [913, 406] width 95 height 32
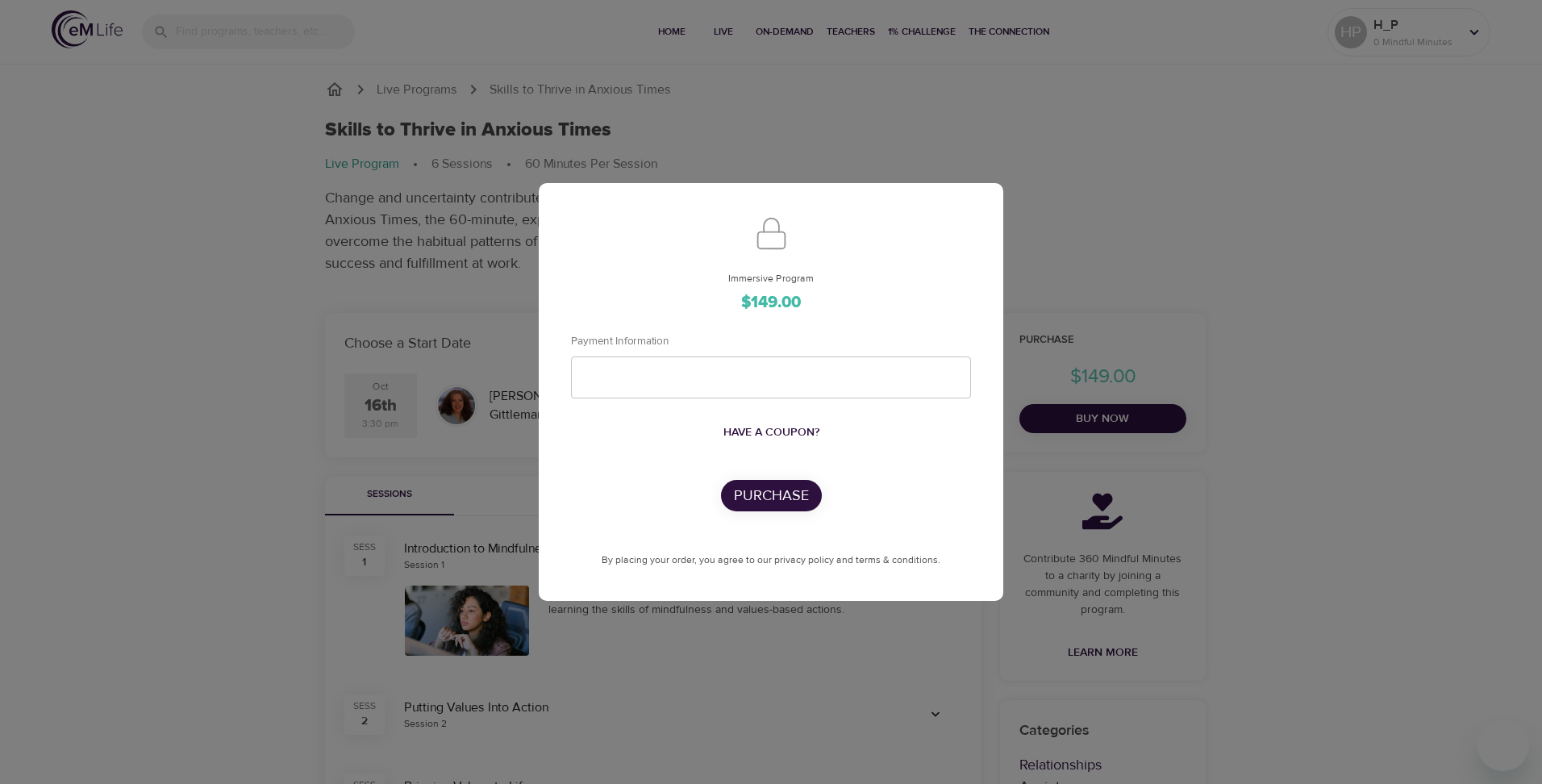
click at [860, 650] on div "Immersive Program $149.00 Payment Information Have a coupon? Purchase By placin…" at bounding box center [771, 392] width 1542 height 784
